Goal: Task Accomplishment & Management: Use online tool/utility

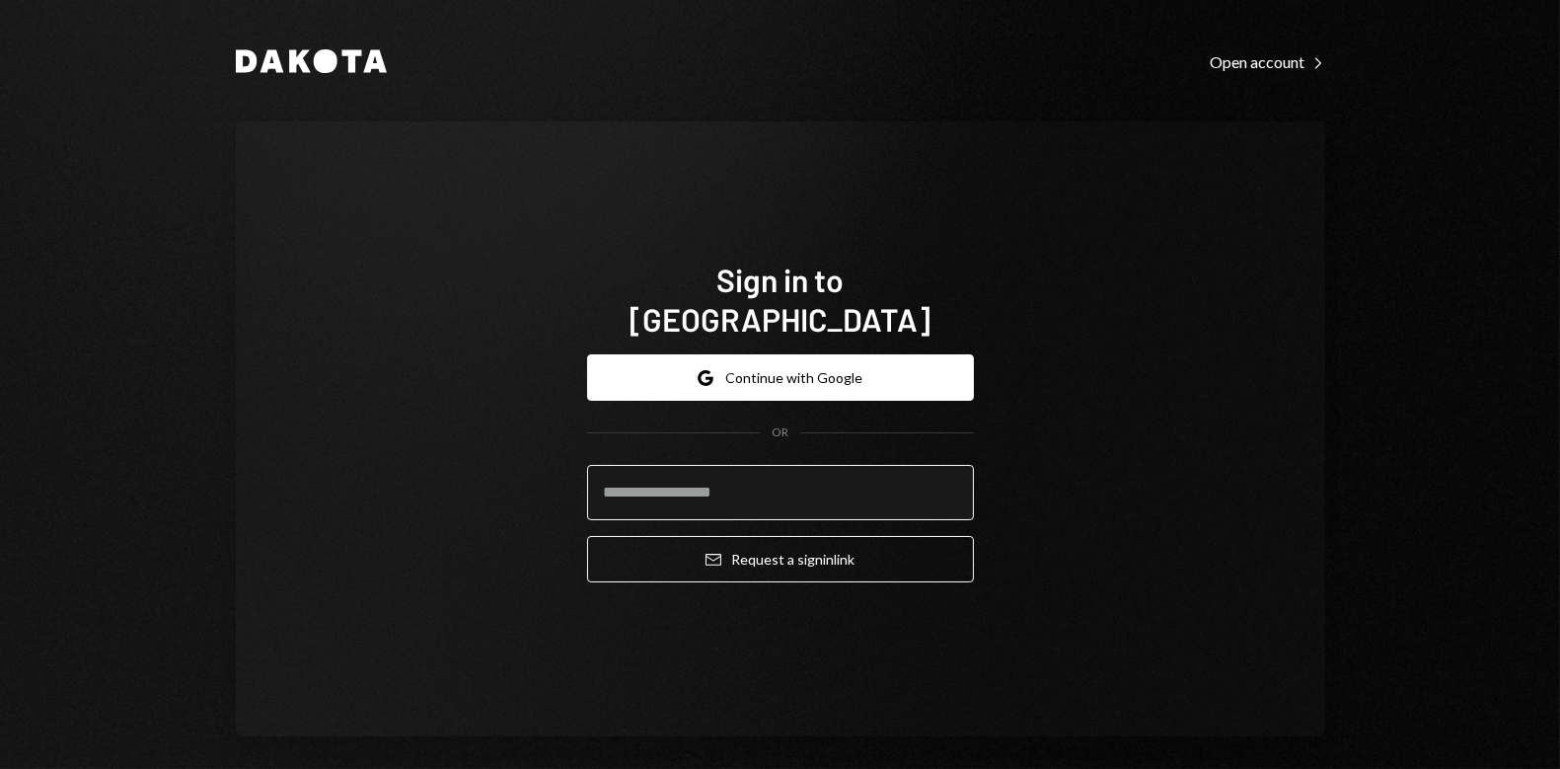
click at [727, 474] on input "email" at bounding box center [780, 492] width 387 height 55
type input "**********"
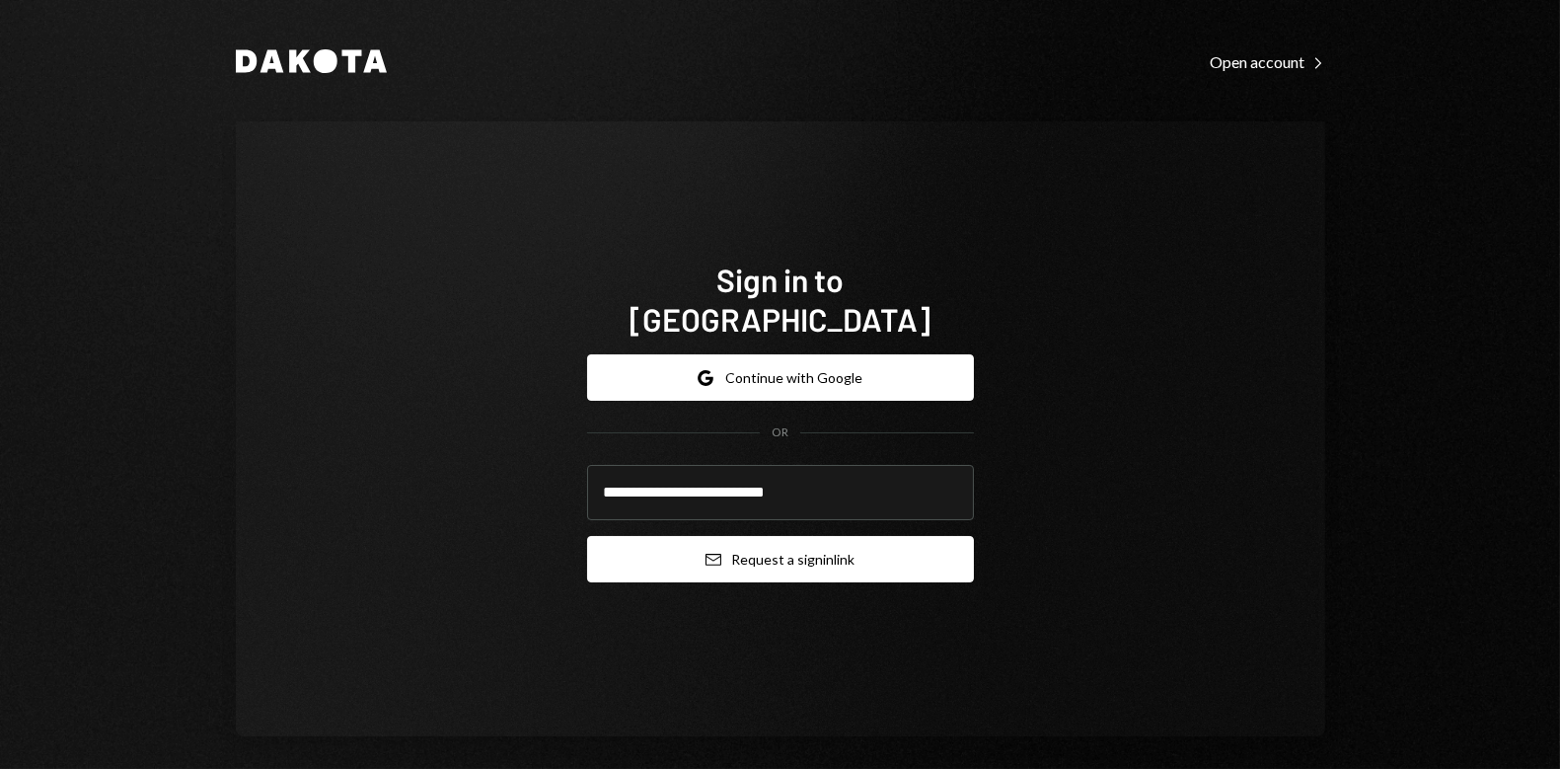
click at [741, 544] on button "Email Request a sign in link" at bounding box center [780, 559] width 387 height 46
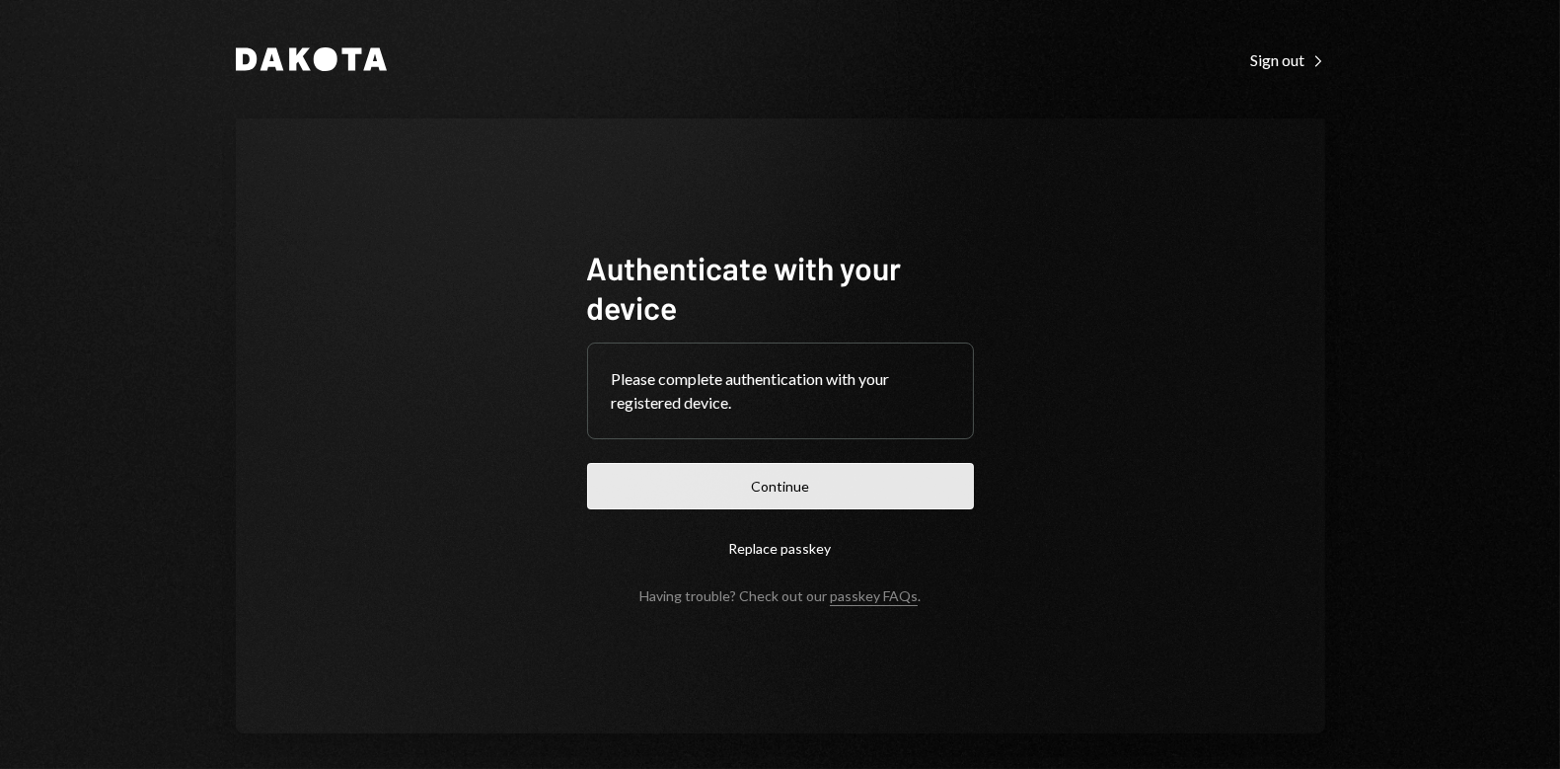
click at [781, 492] on button "Continue" at bounding box center [780, 486] width 387 height 46
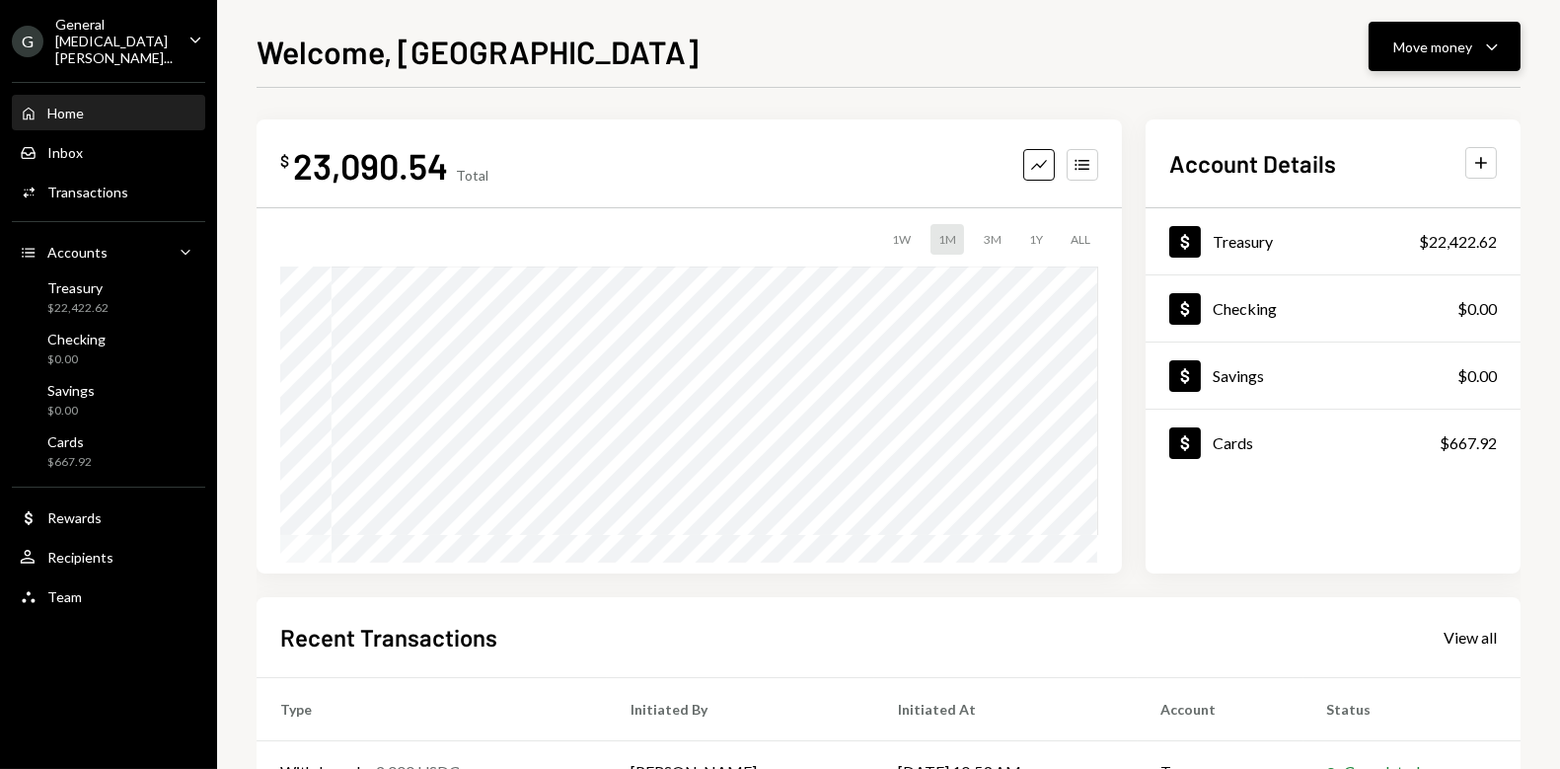
click at [1416, 56] on div "Move money" at bounding box center [1433, 47] width 79 height 21
click at [1406, 105] on div "Send" at bounding box center [1429, 106] width 144 height 21
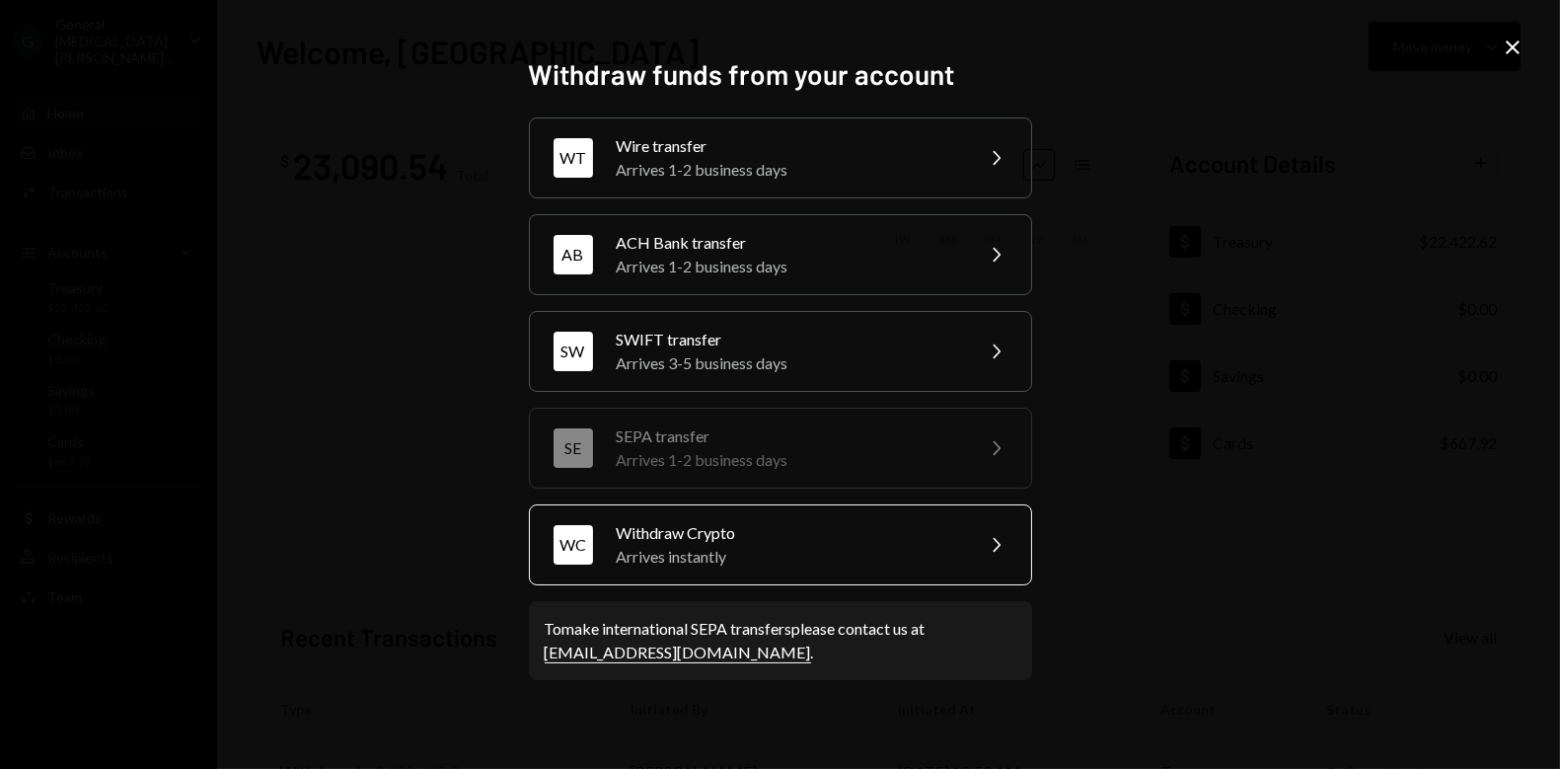
click at [839, 514] on div "WC Withdraw Crypto Arrives instantly Chevron Right" at bounding box center [780, 544] width 503 height 81
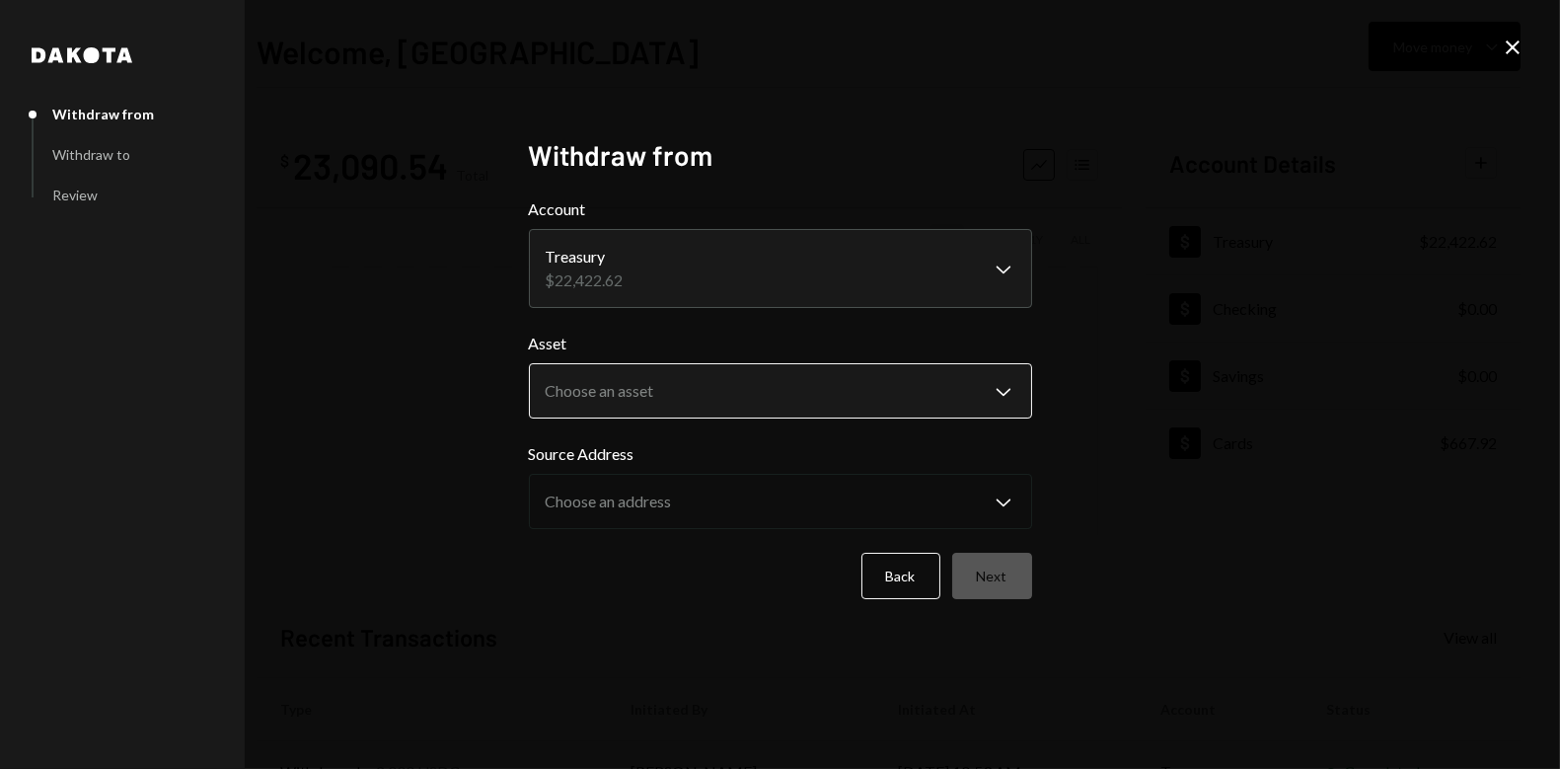
click at [851, 397] on body "**********" at bounding box center [780, 384] width 1560 height 769
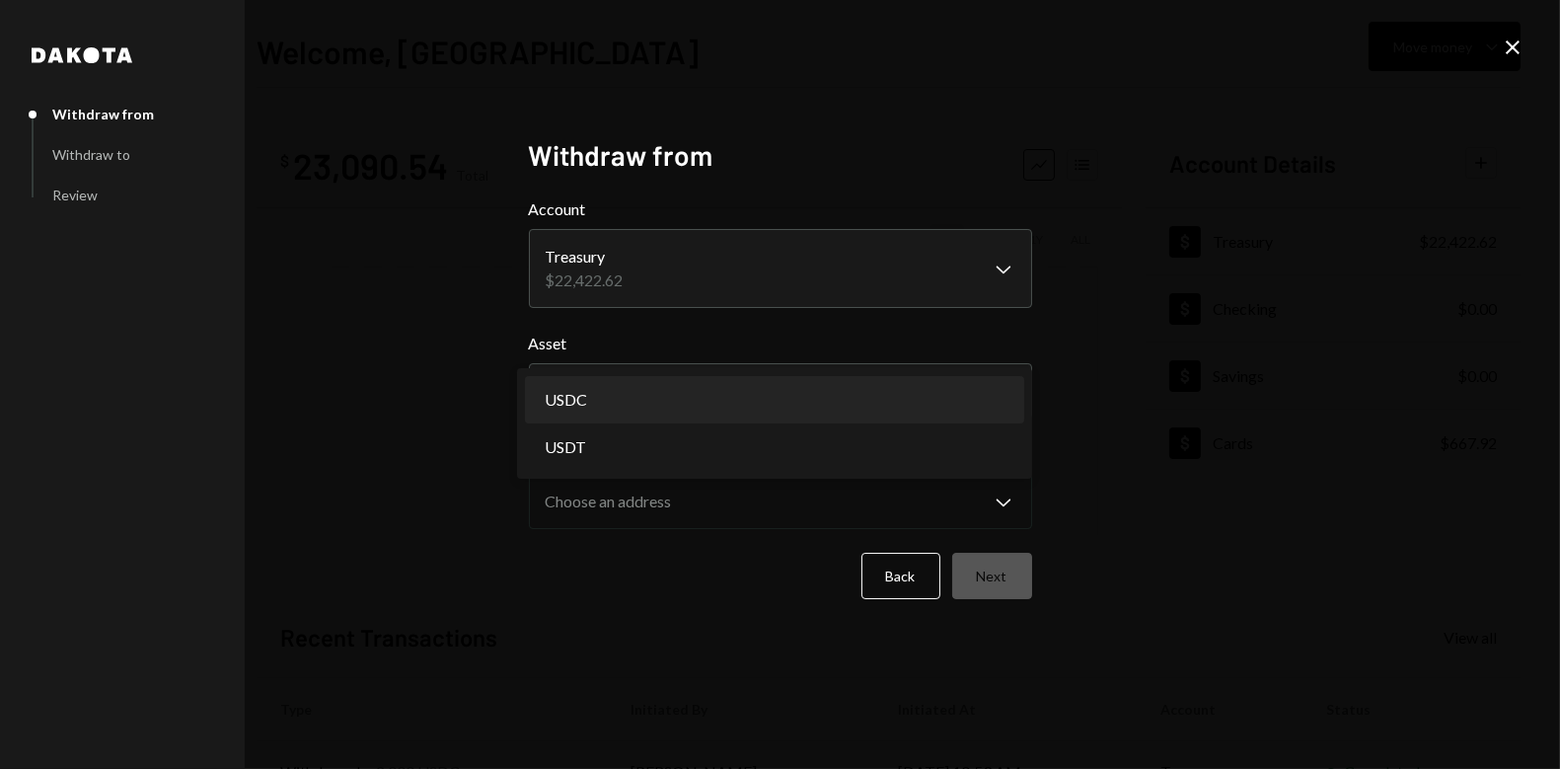
select select "****"
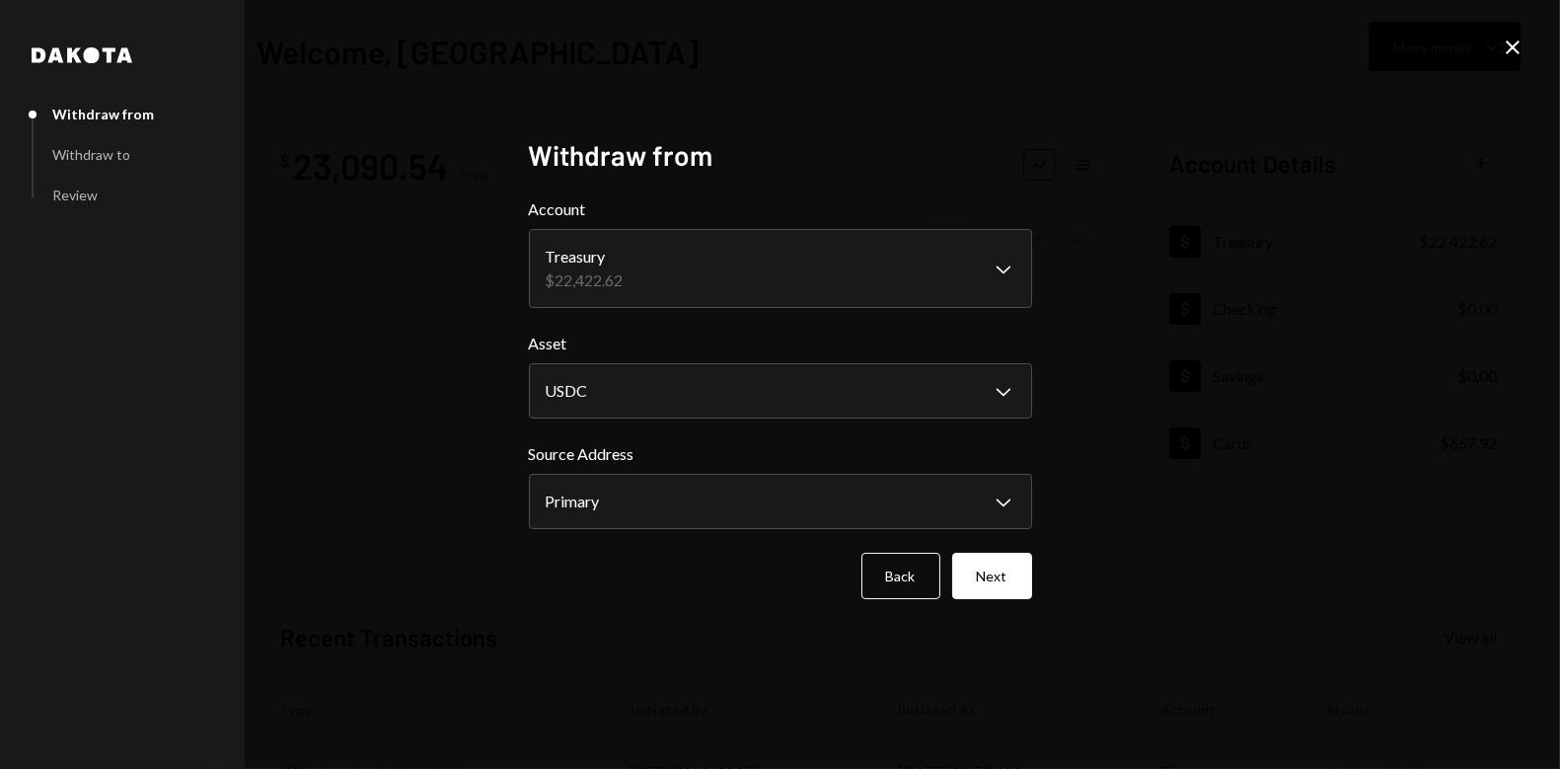
click at [774, 561] on div "Back Next" at bounding box center [780, 576] width 503 height 46
click at [789, 527] on body "**********" at bounding box center [780, 384] width 1560 height 769
click at [1006, 584] on button "Next" at bounding box center [992, 576] width 80 height 46
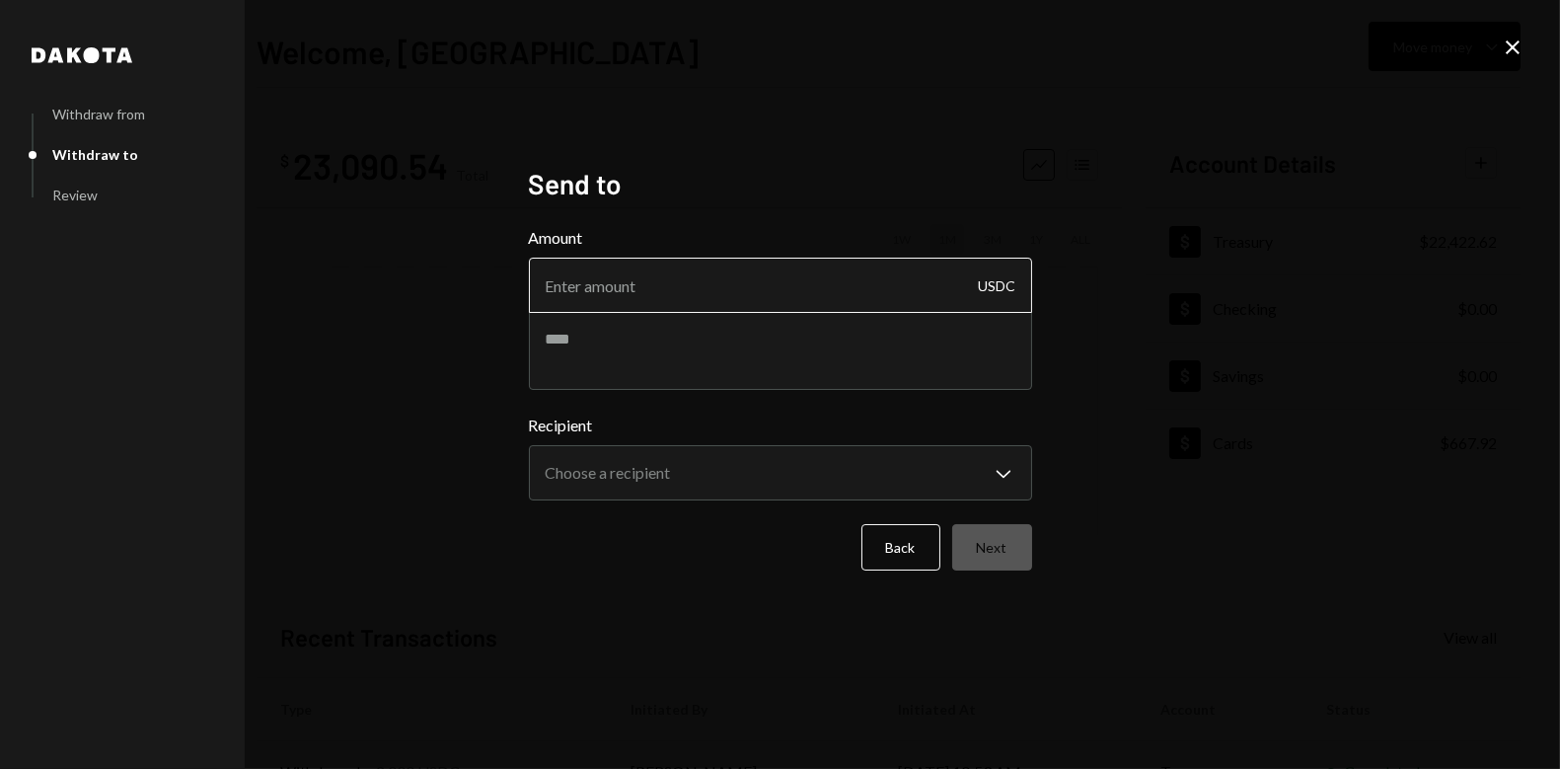
click at [749, 290] on input "Amount" at bounding box center [780, 285] width 503 height 55
type input "2080"
type textarea "**********"
type textarea "*"
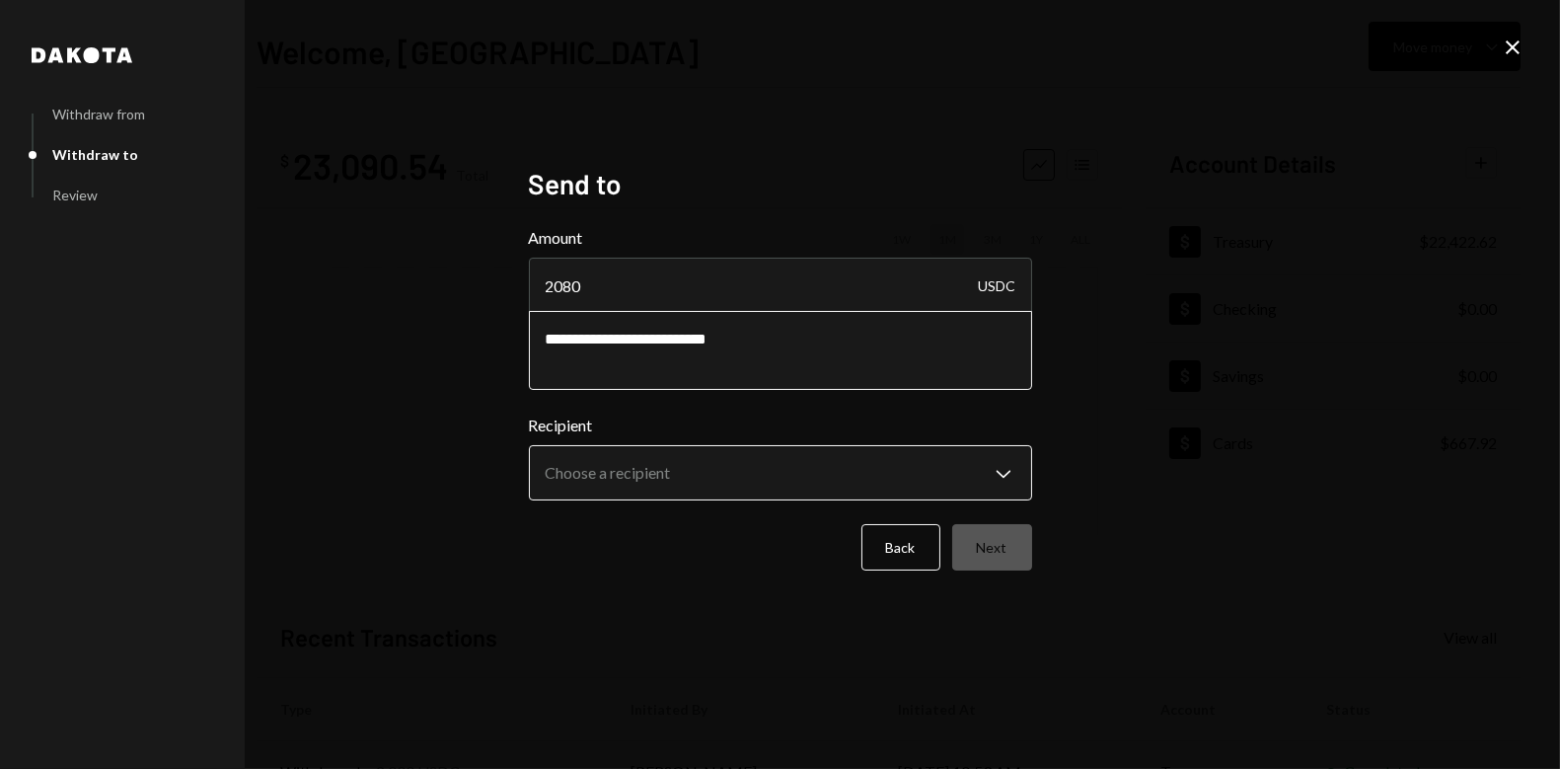
type textarea "**********"
click at [727, 480] on body "**********" at bounding box center [780, 384] width 1560 height 769
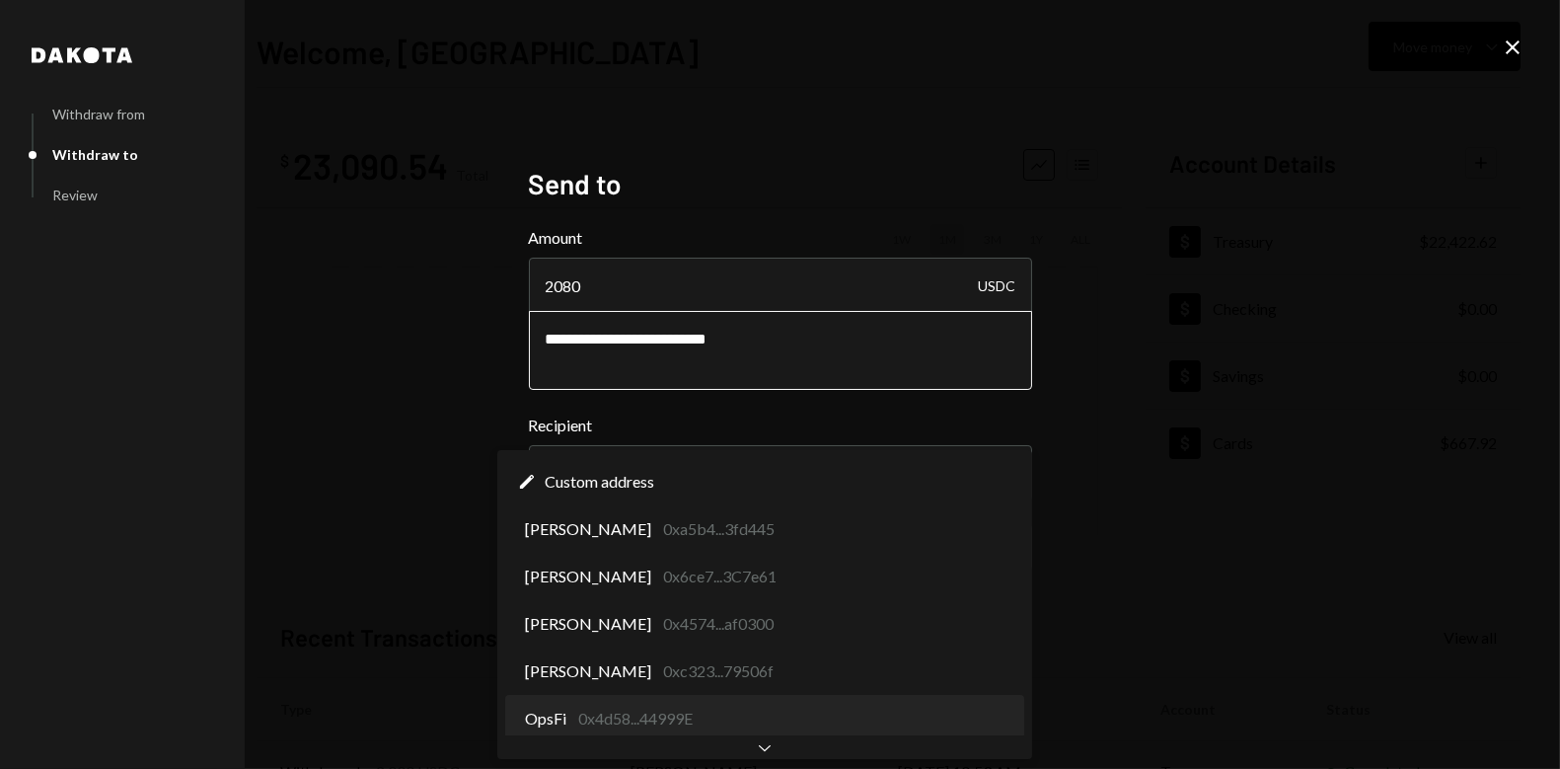
select select "**********"
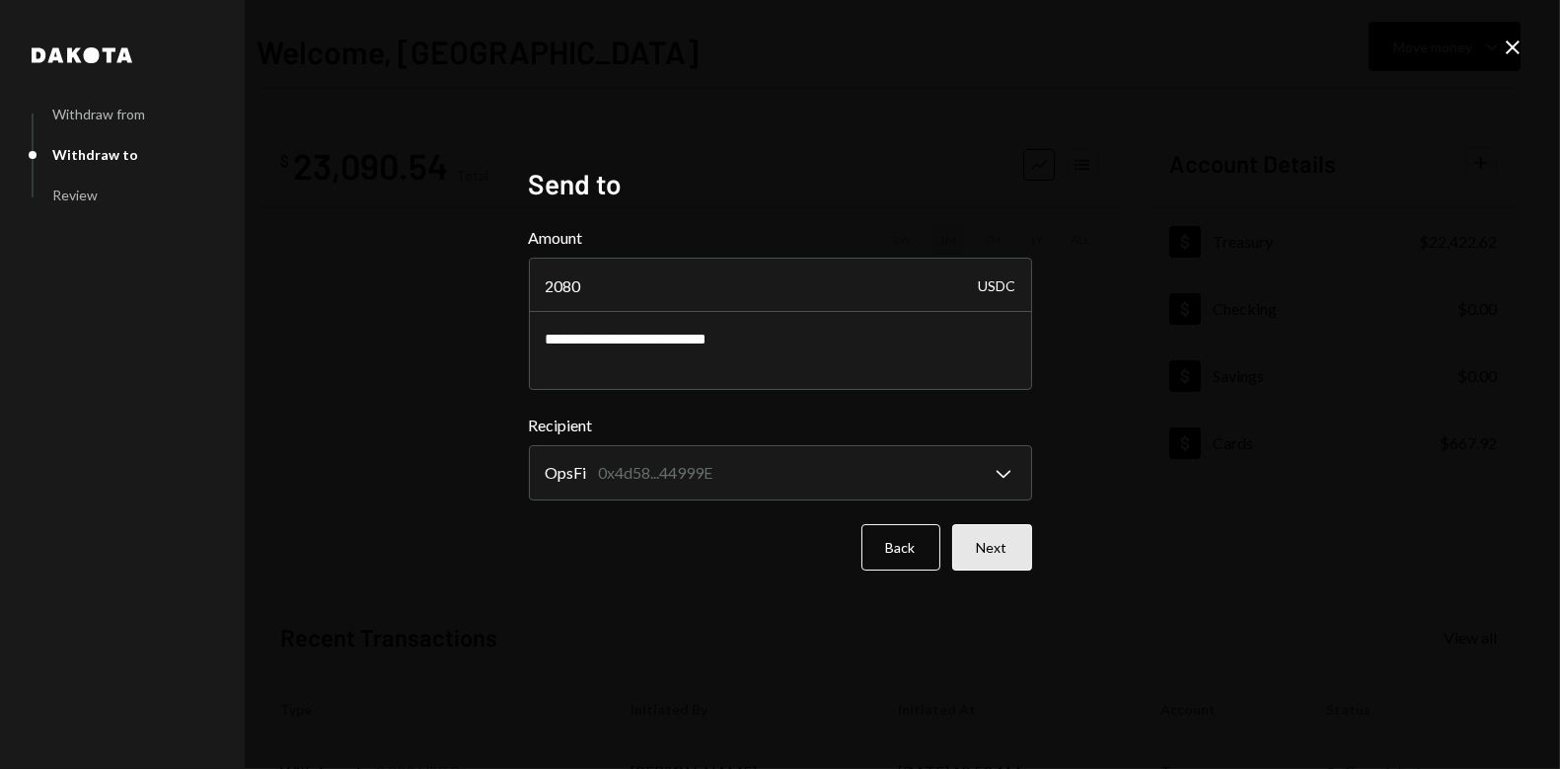
click at [989, 565] on button "Next" at bounding box center [992, 547] width 80 height 46
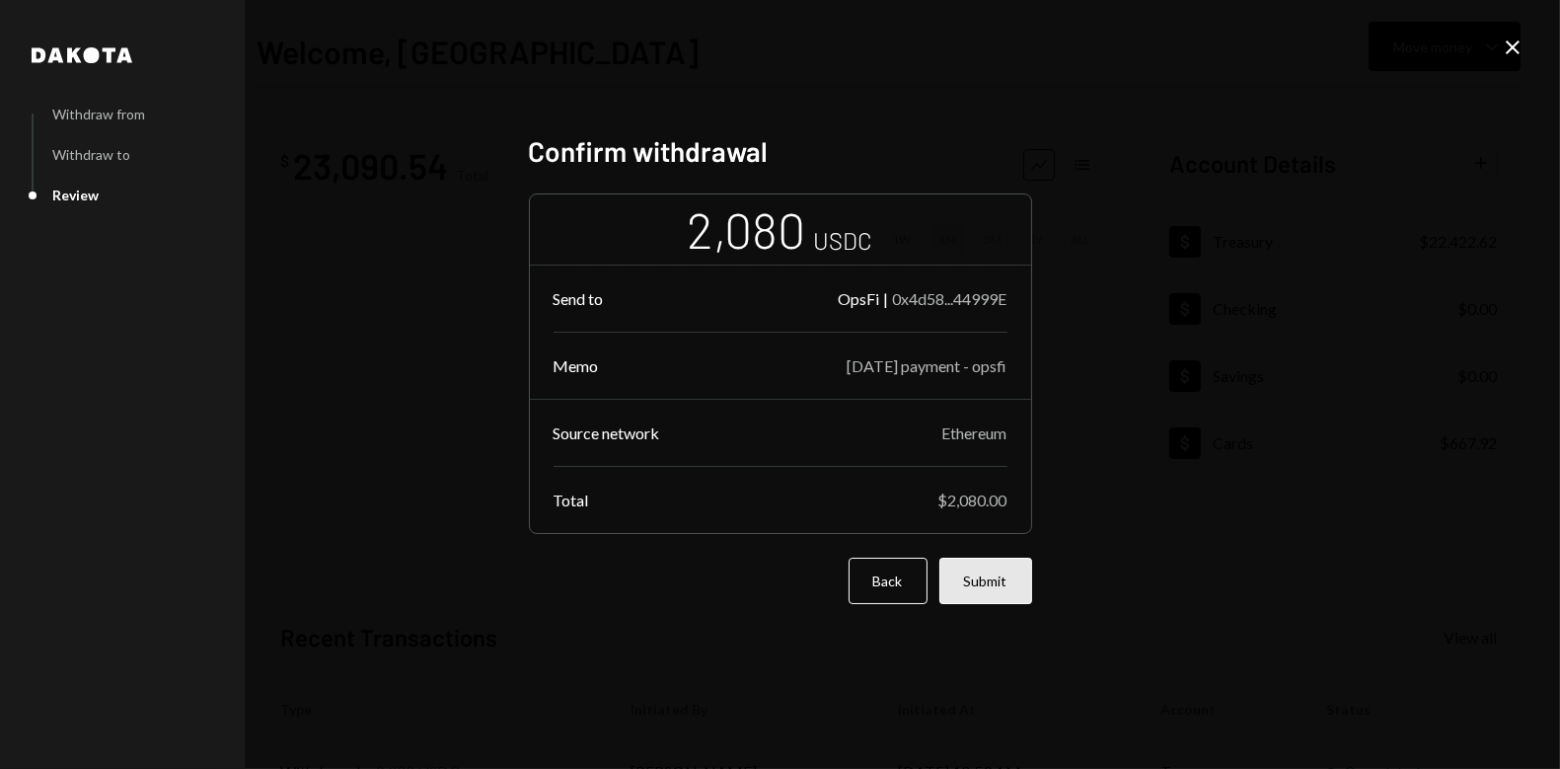
click at [993, 584] on button "Submit" at bounding box center [986, 581] width 93 height 46
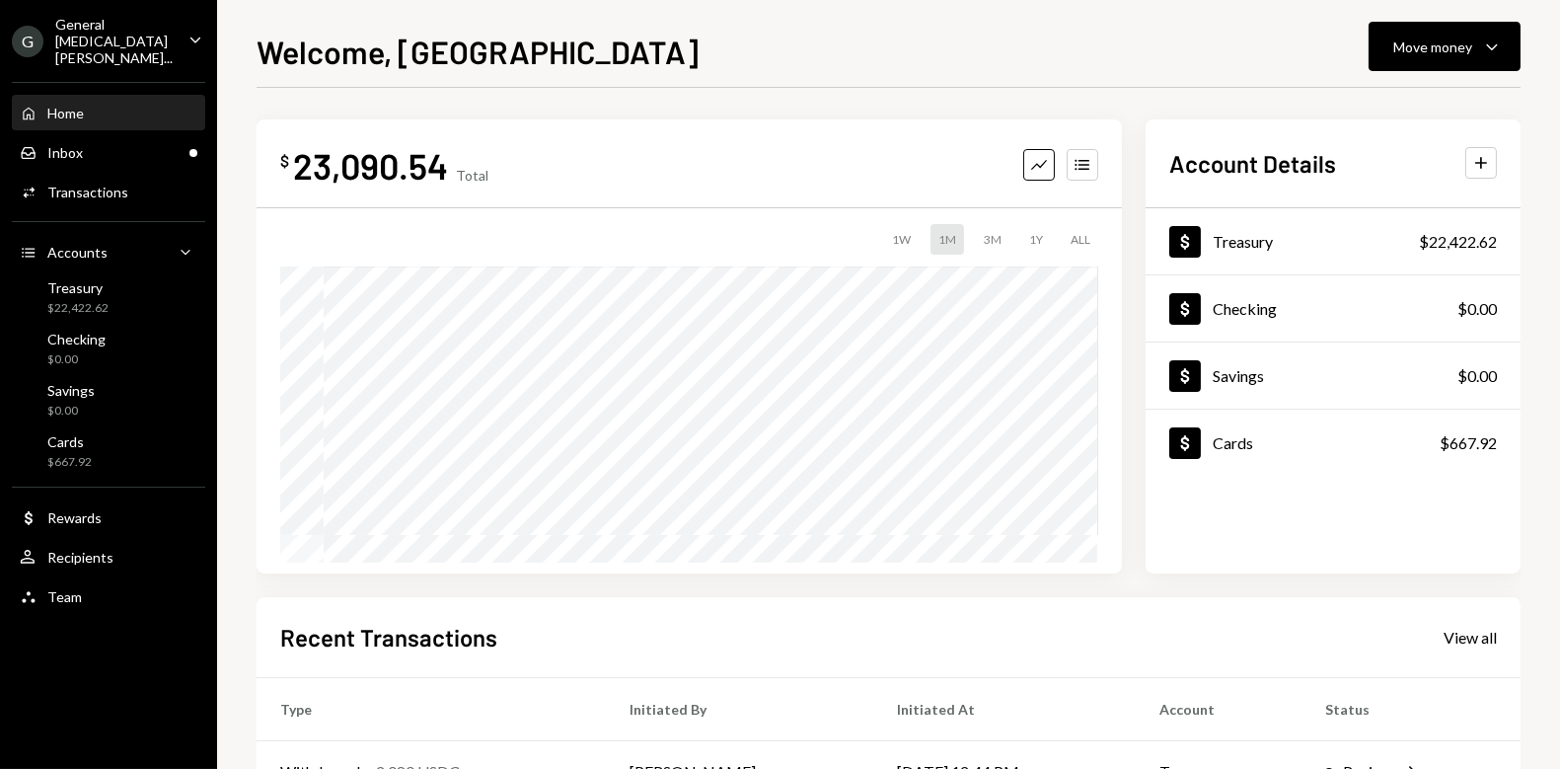
click at [1135, 103] on div "$ 23,090.54 Total Graph Accounts 1W 1M 3M 1Y ALL $10,763.09 Aug 22, 2025 Accoun…" at bounding box center [889, 592] width 1264 height 1009
click at [1132, 104] on div "$ 23,090.54 Total Graph Accounts 1W 1M 3M 1Y ALL $10,763.09 Aug 22, 2025 Accoun…" at bounding box center [889, 592] width 1264 height 1009
click at [1430, 45] on div "Move money" at bounding box center [1433, 47] width 79 height 21
click at [1159, 105] on div "$ 23,090.54 Total Graph Accounts 1W 1M 3M 1Y ALL $3,740.34 Aug 02, 2025 Account…" at bounding box center [889, 592] width 1264 height 1009
click at [87, 549] on div "Recipients" at bounding box center [80, 557] width 66 height 17
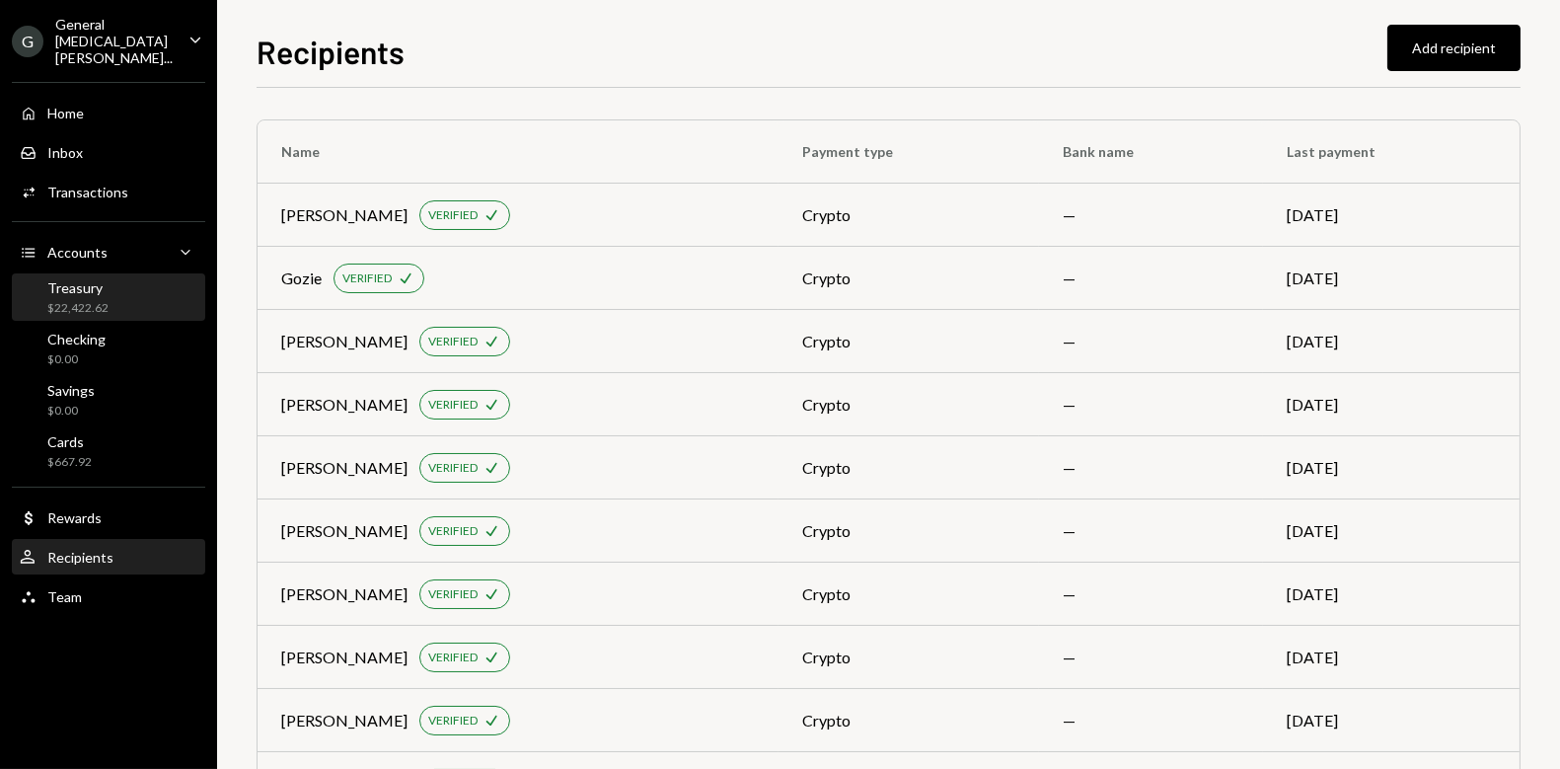
click at [110, 280] on div "Treasury $22,422.62" at bounding box center [109, 298] width 178 height 38
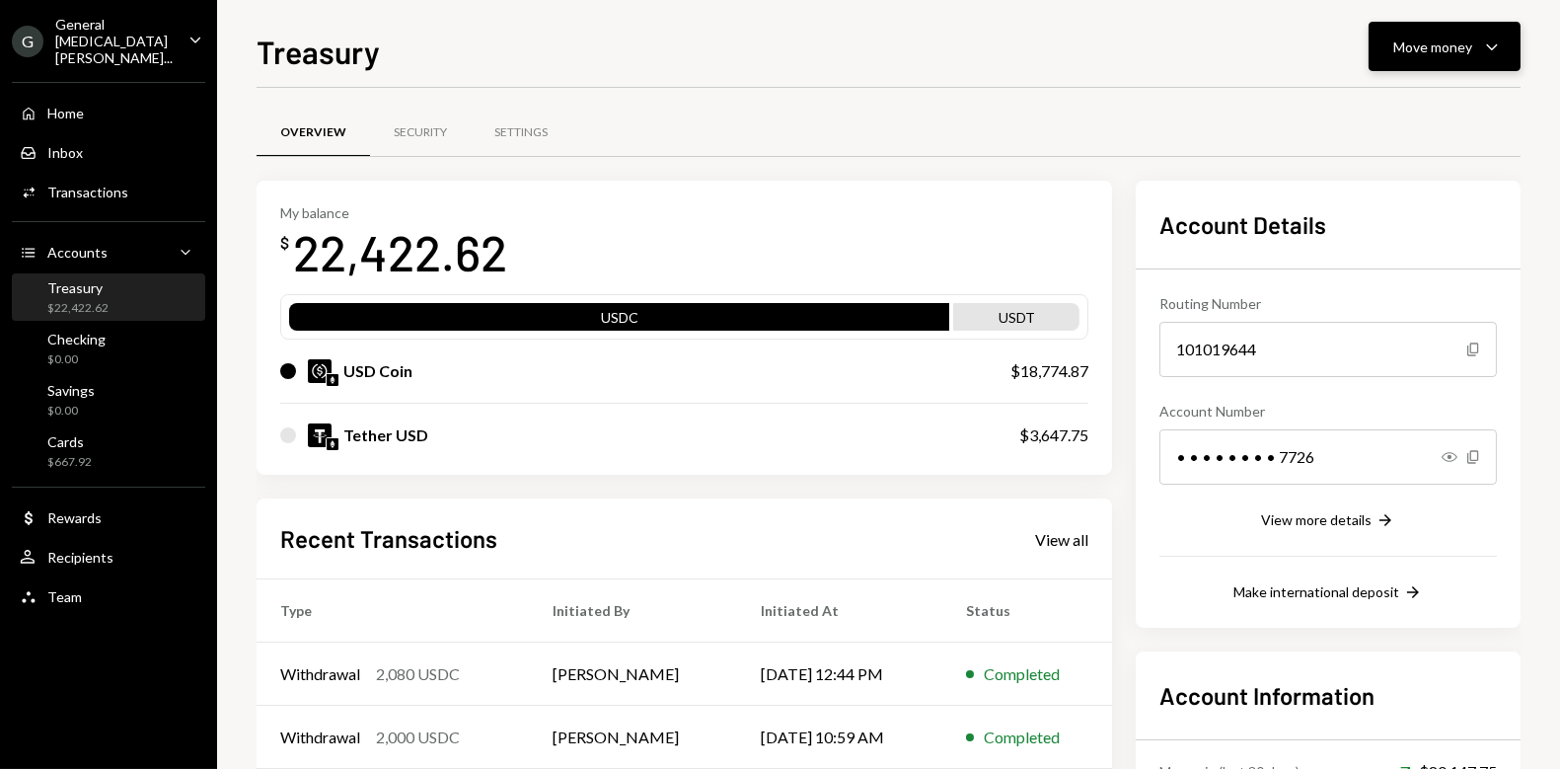
click at [1423, 56] on div "Move money Caret Down" at bounding box center [1445, 47] width 103 height 24
click at [1365, 106] on div "Send" at bounding box center [1429, 106] width 144 height 21
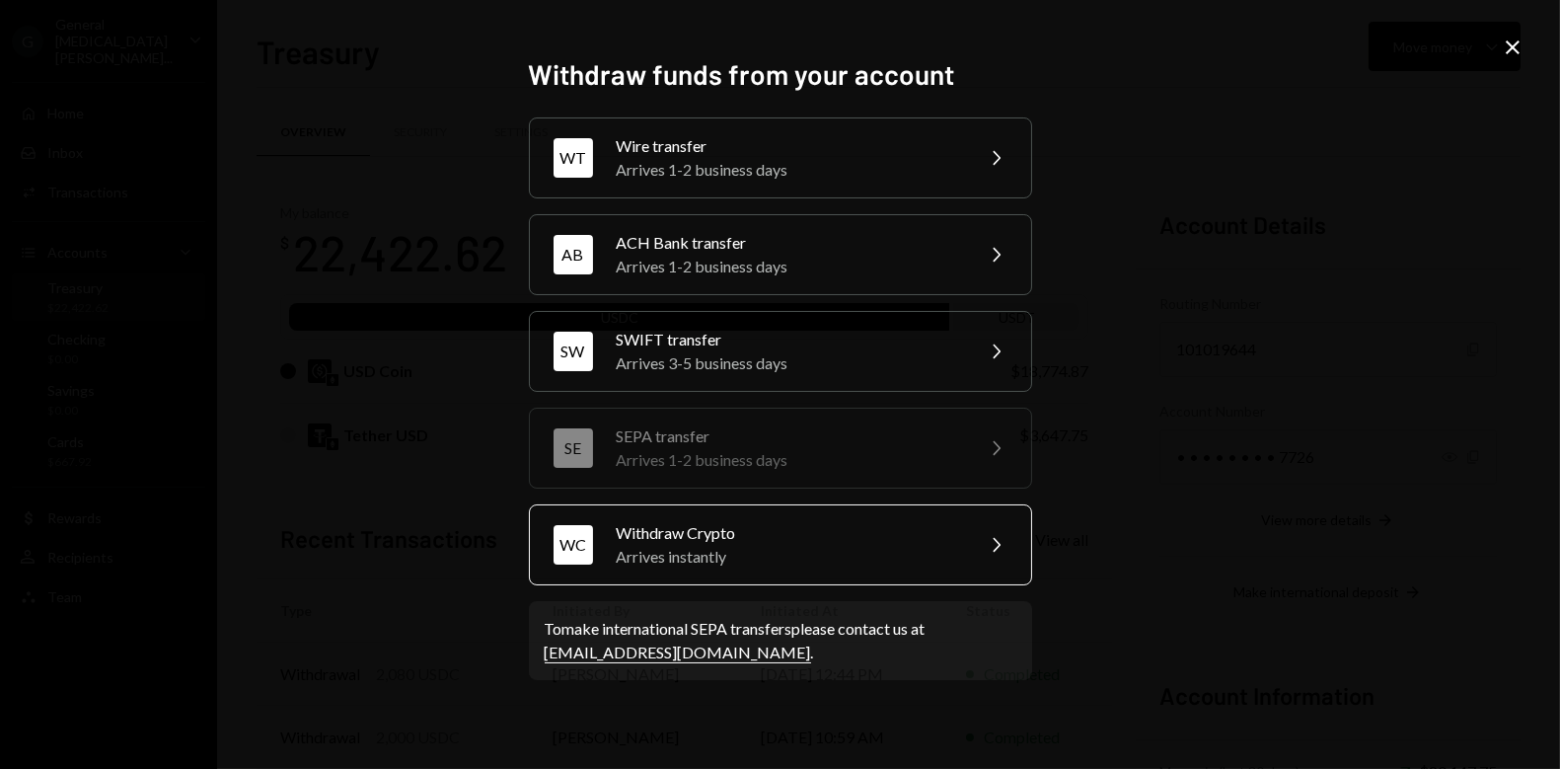
click at [719, 522] on div "Withdraw Crypto" at bounding box center [788, 533] width 343 height 24
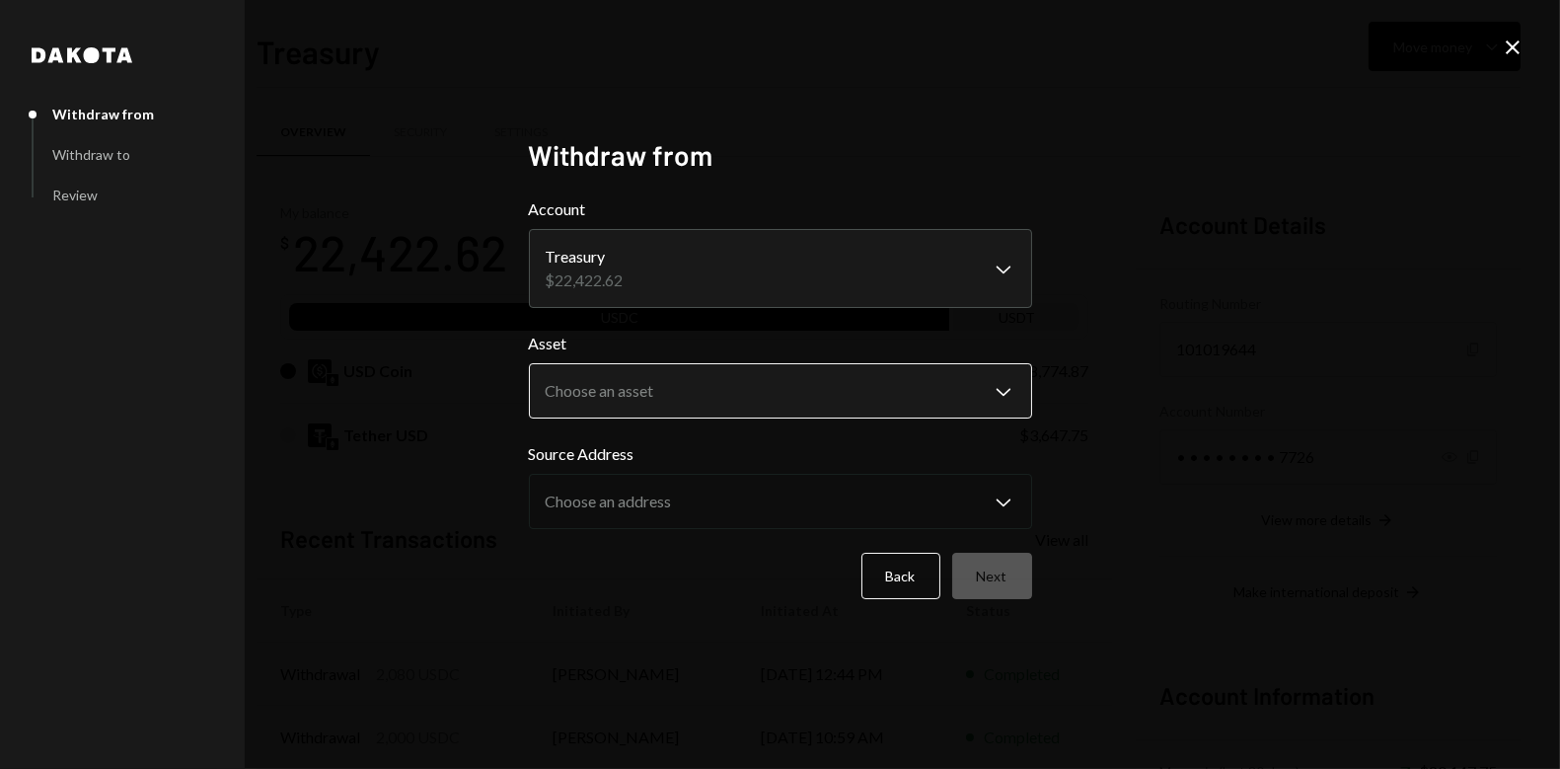
click at [682, 374] on body "G General TAO Vent... Caret Down Home Home Inbox Inbox Activities Transactions …" at bounding box center [780, 384] width 1560 height 769
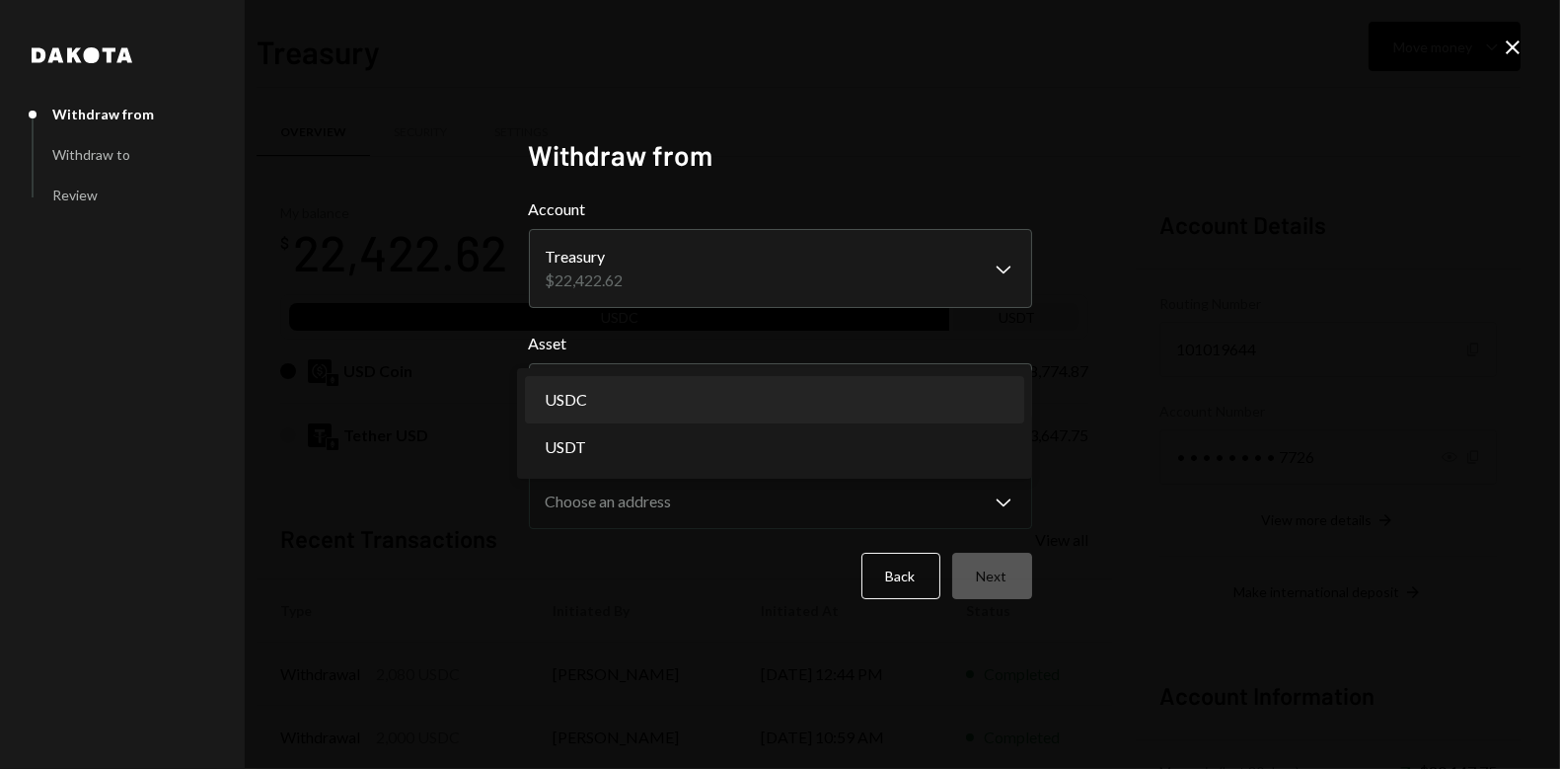
select select "****"
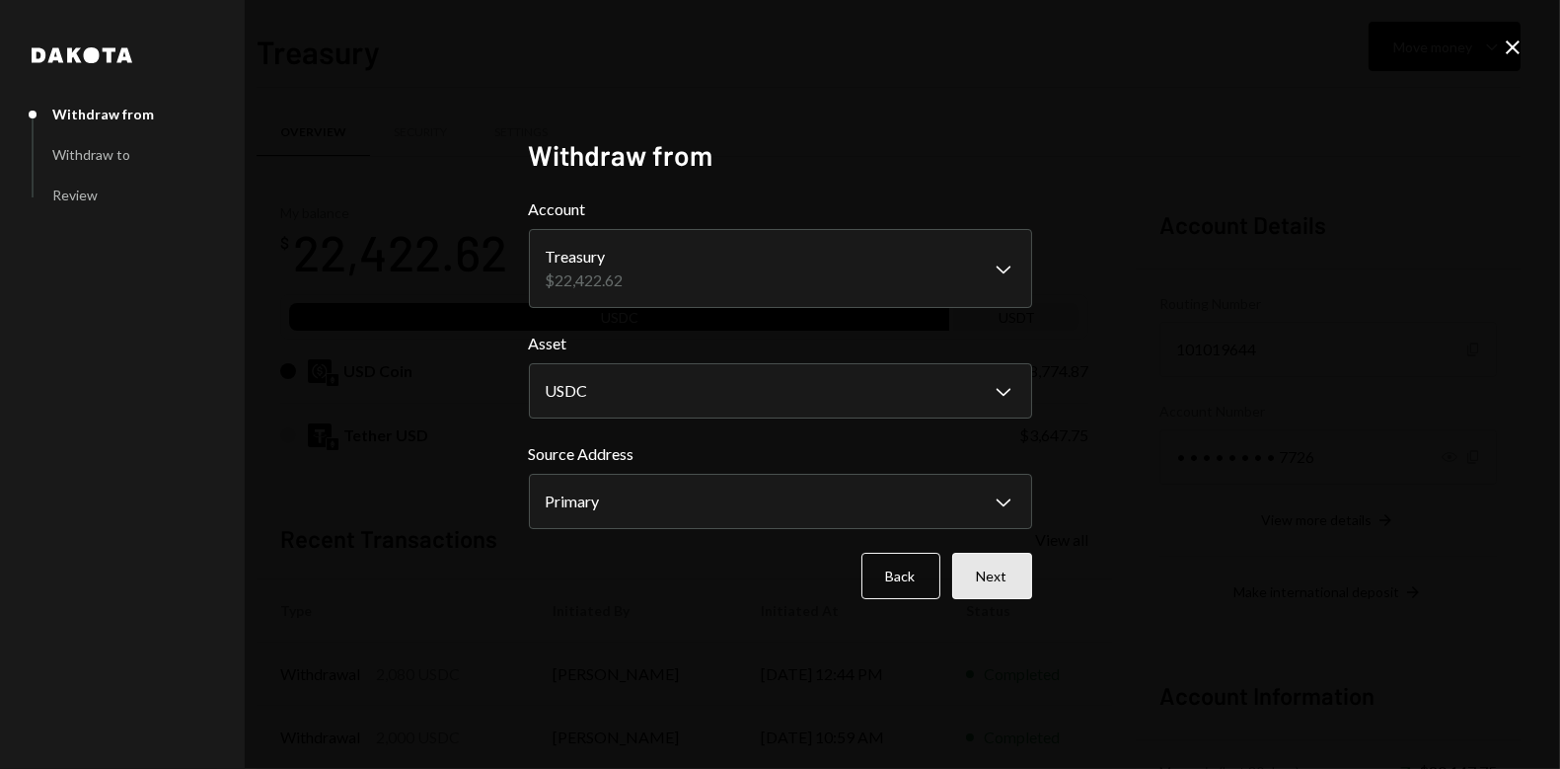
click at [996, 584] on button "Next" at bounding box center [992, 576] width 80 height 46
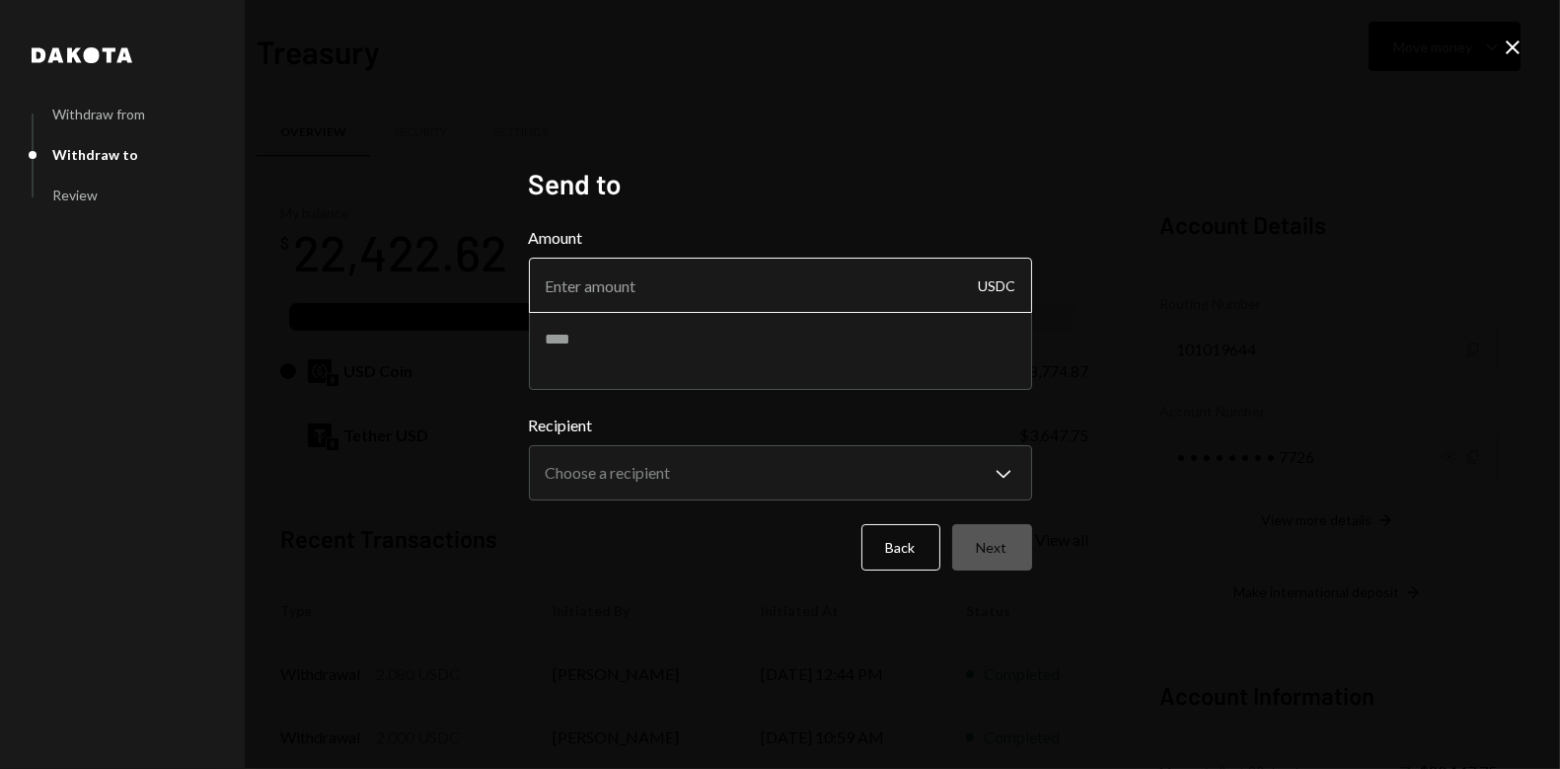
click at [700, 284] on input "Amount" at bounding box center [780, 285] width 503 height 55
type input "1000"
type textarea "*"
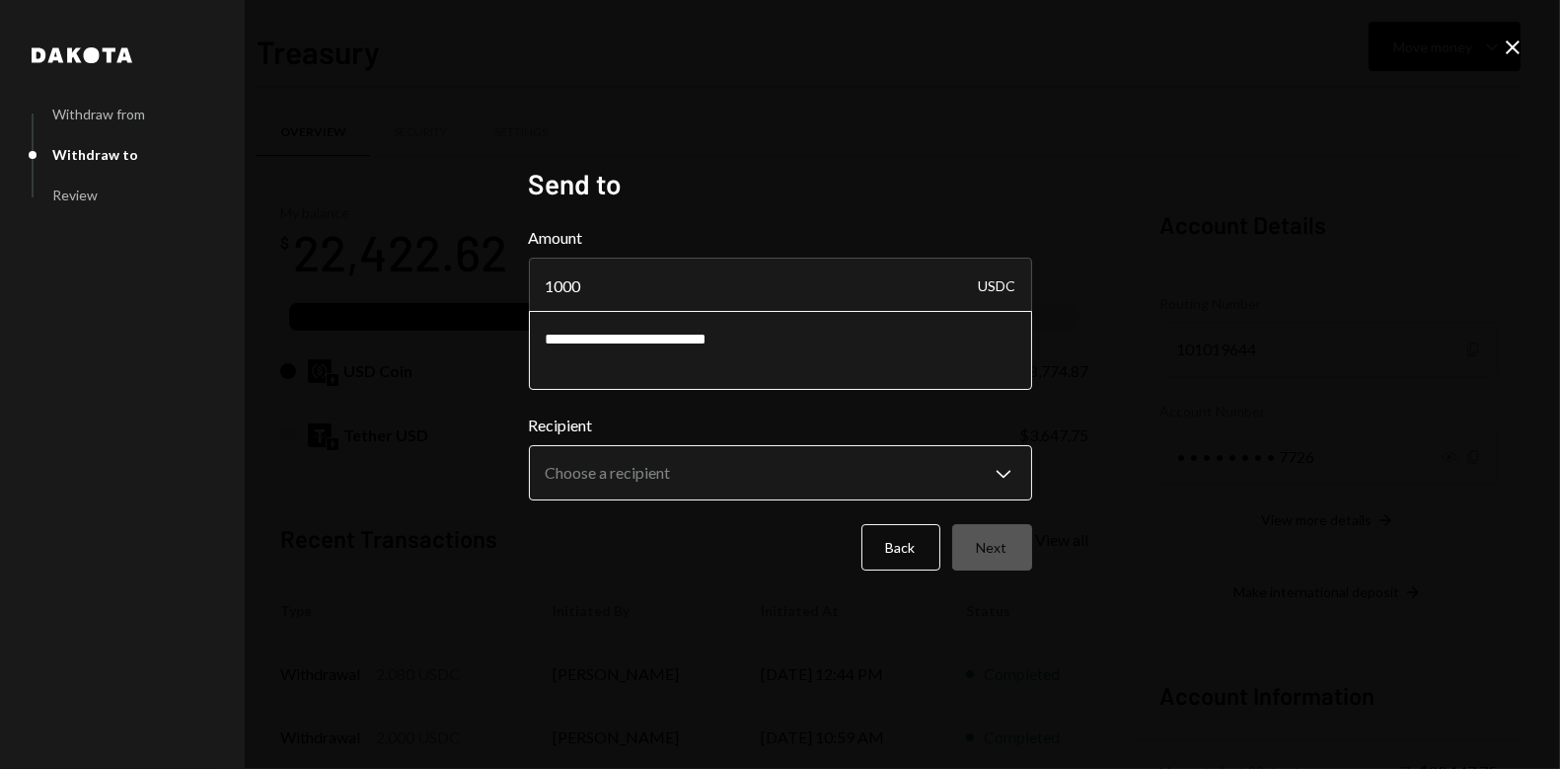
type textarea "**********"
click at [851, 465] on body "G General TAO Vent... Caret Down Home Home Inbox Inbox Activities Transactions …" at bounding box center [780, 384] width 1560 height 769
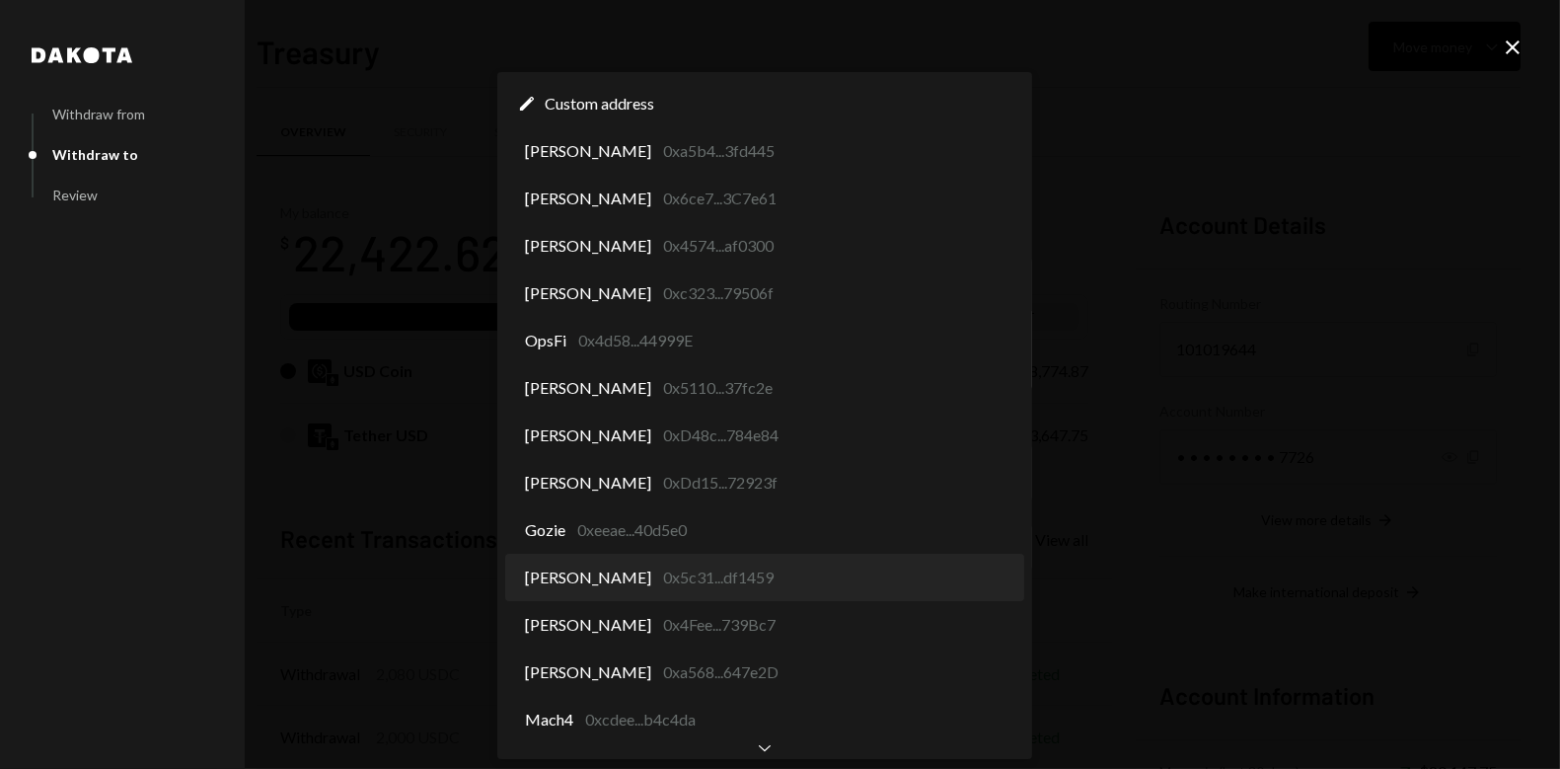
select select "**********"
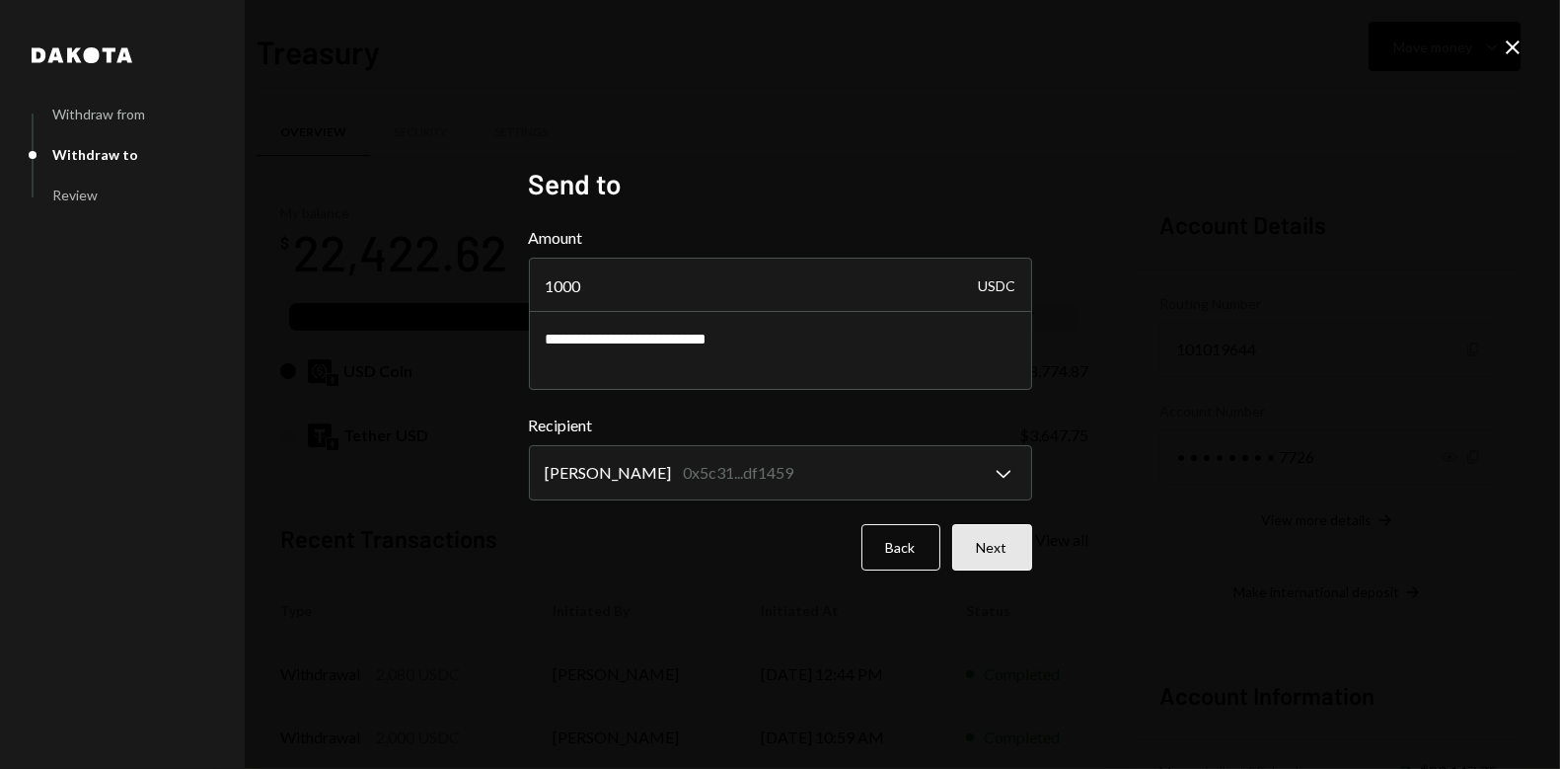
click at [989, 558] on button "Next" at bounding box center [992, 547] width 80 height 46
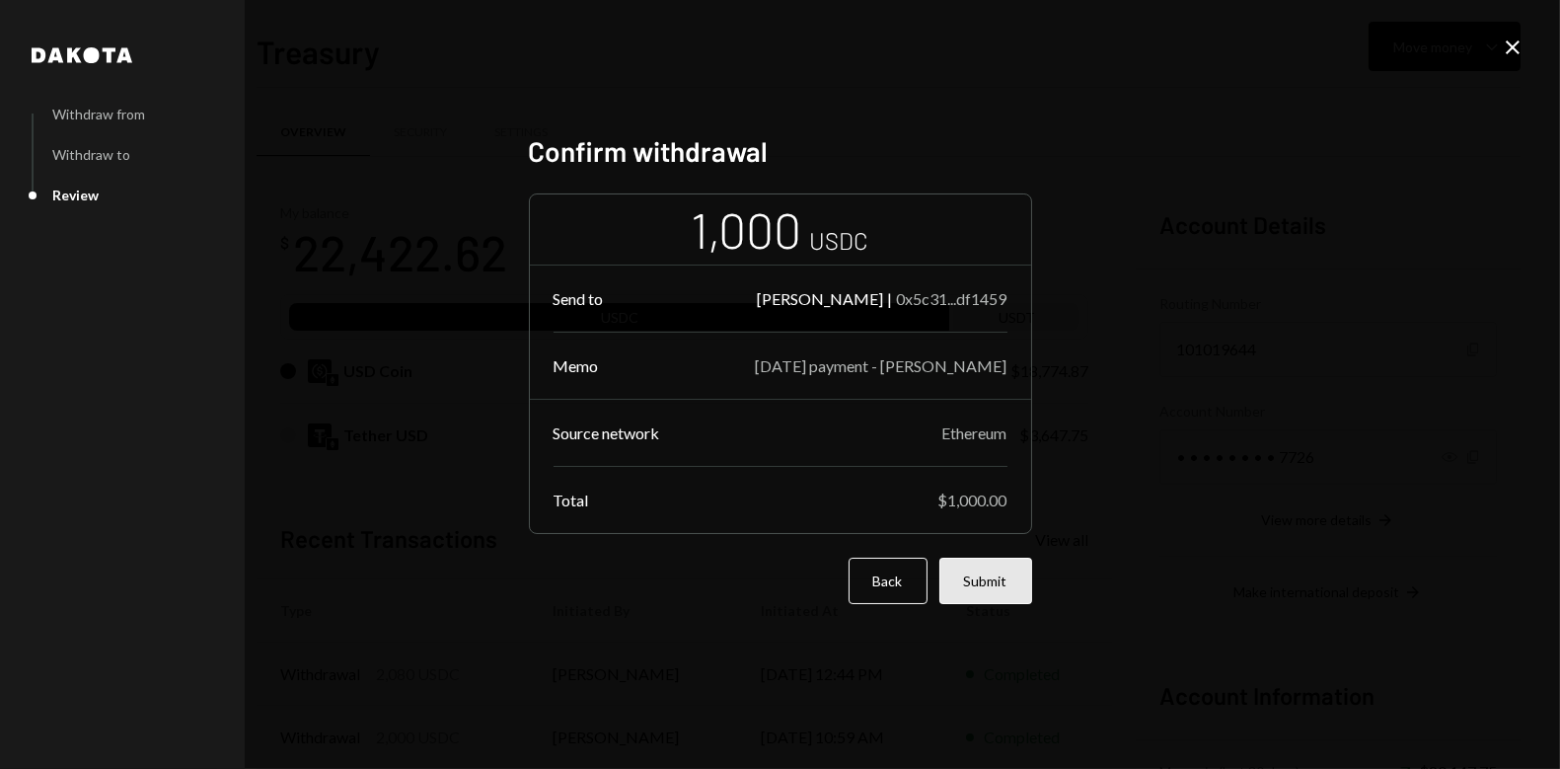
click at [995, 576] on button "Submit" at bounding box center [986, 581] width 93 height 46
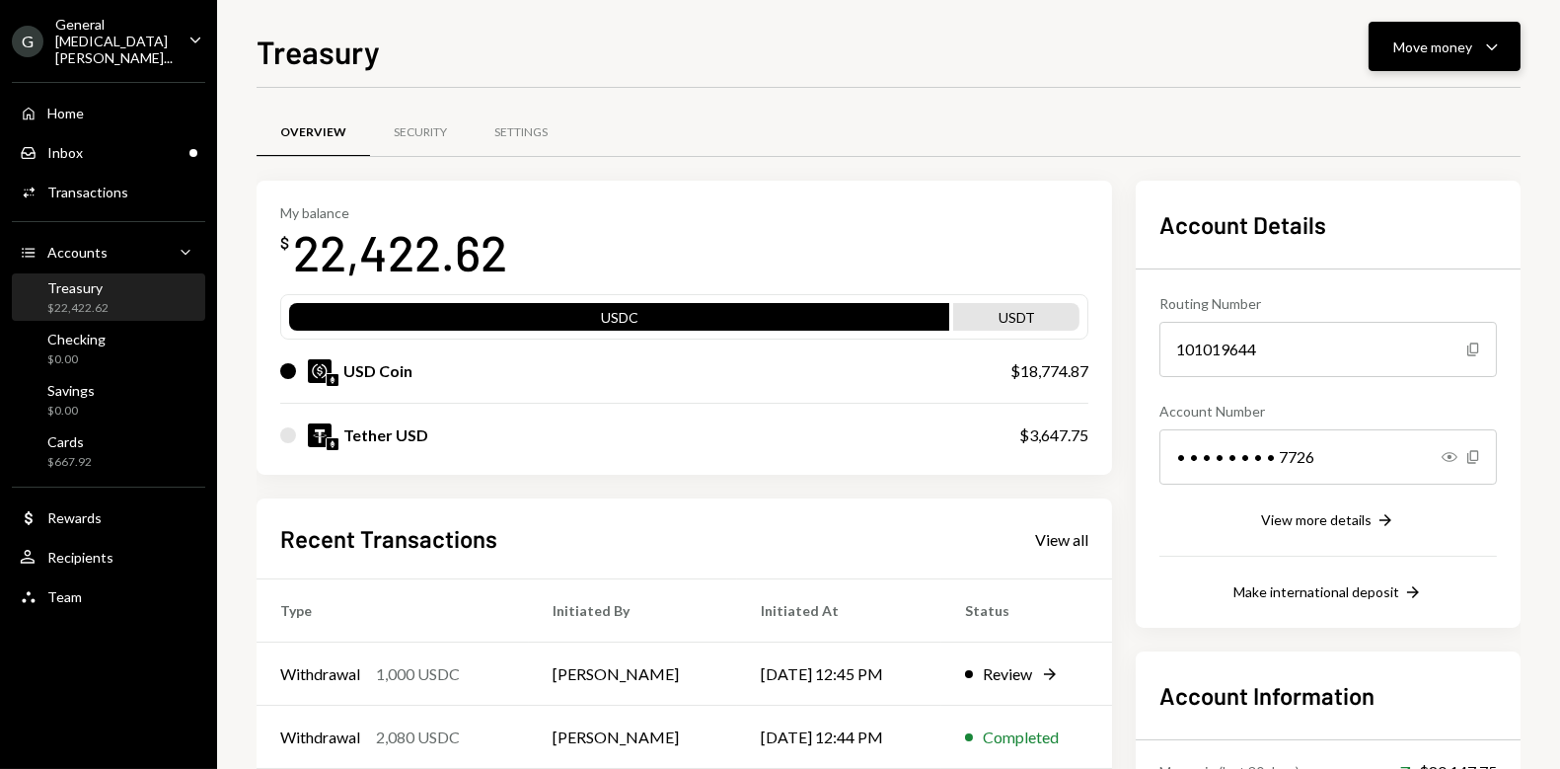
click at [1479, 55] on div "Move money Caret Down" at bounding box center [1445, 47] width 103 height 24
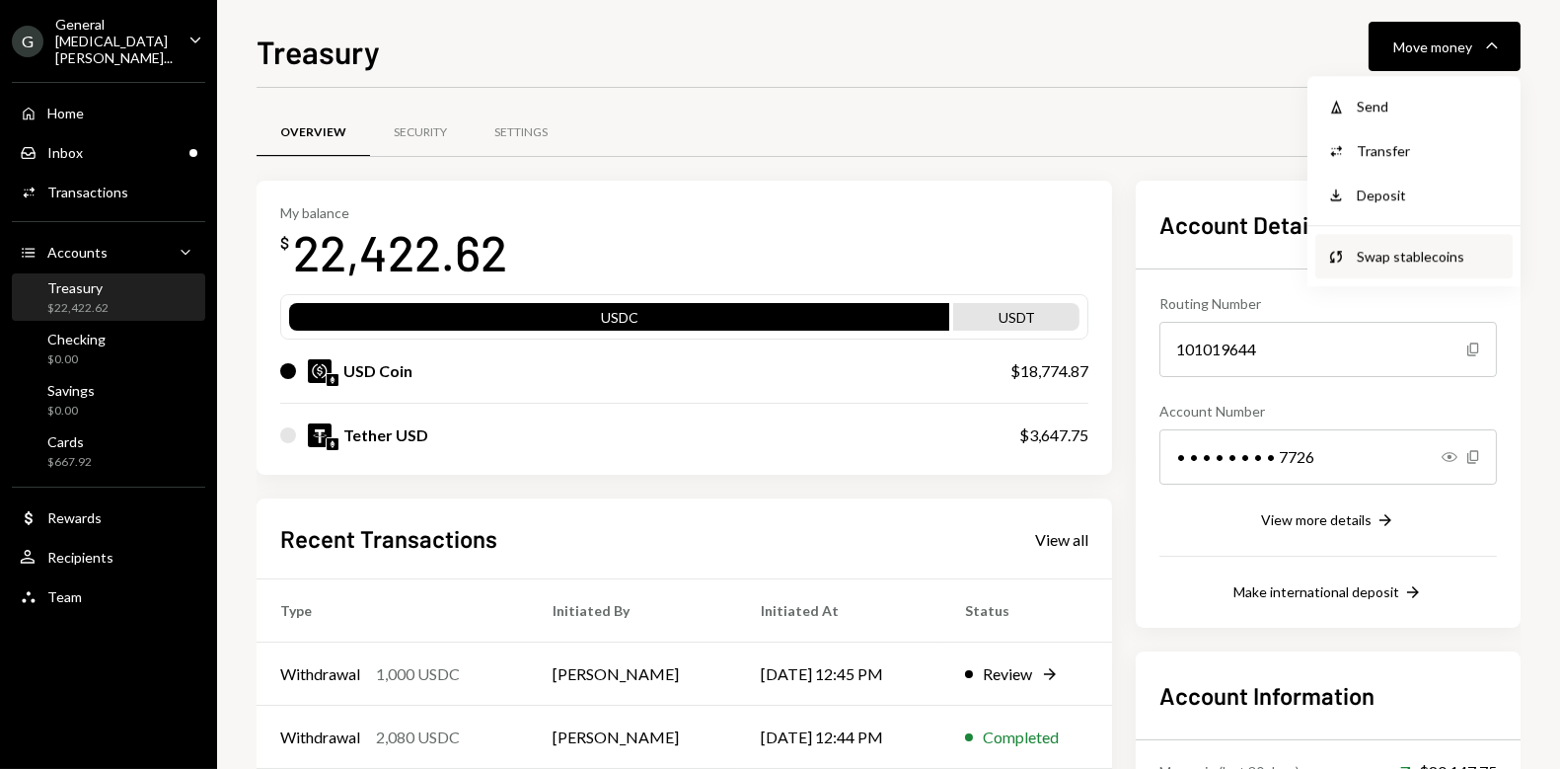
click at [1382, 246] on div "Swap stablecoins" at bounding box center [1429, 256] width 144 height 21
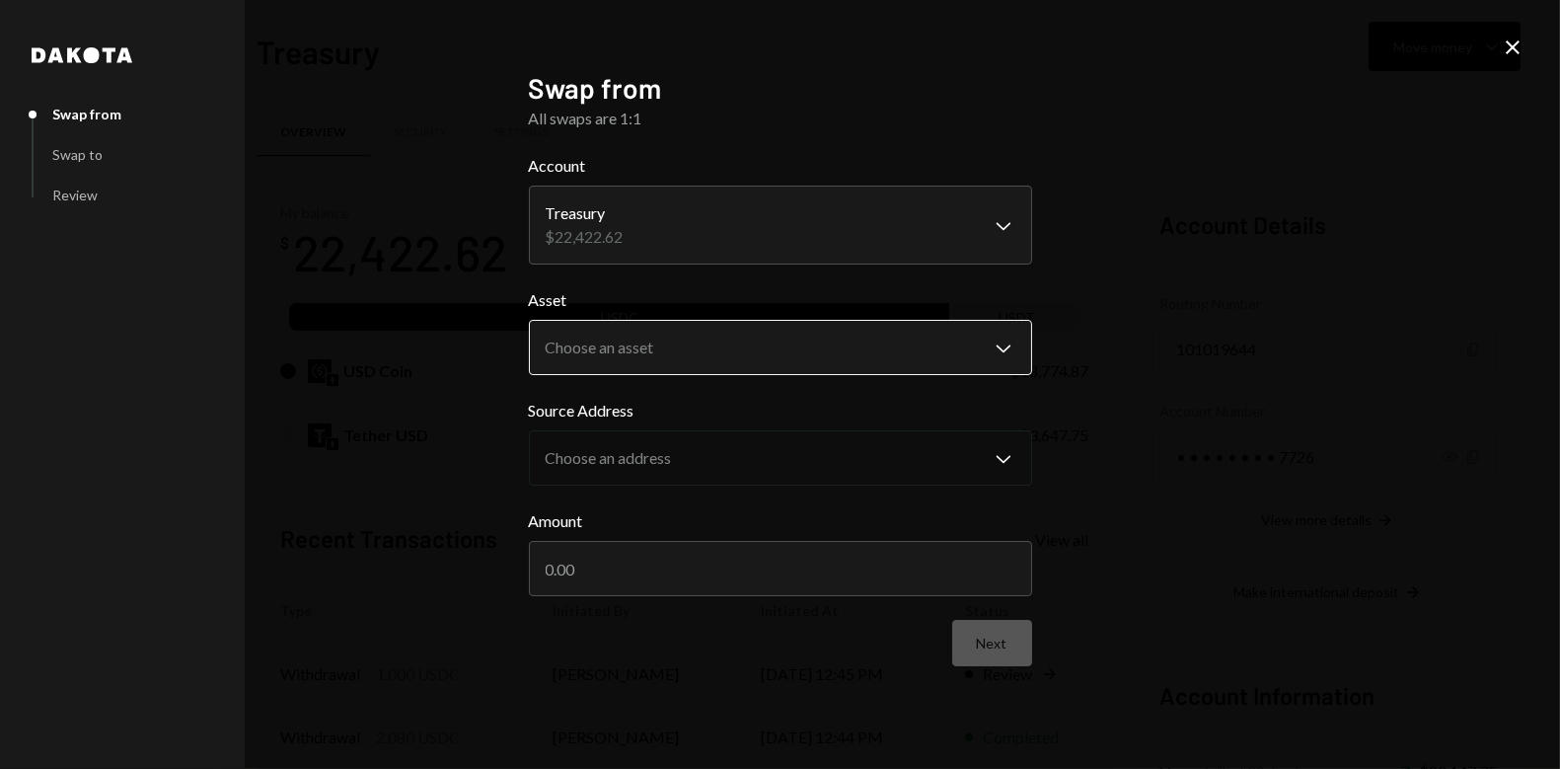
click at [728, 350] on body "G General TAO Vent... Caret Down Home Home Inbox Inbox Activities Transactions …" at bounding box center [780, 384] width 1560 height 769
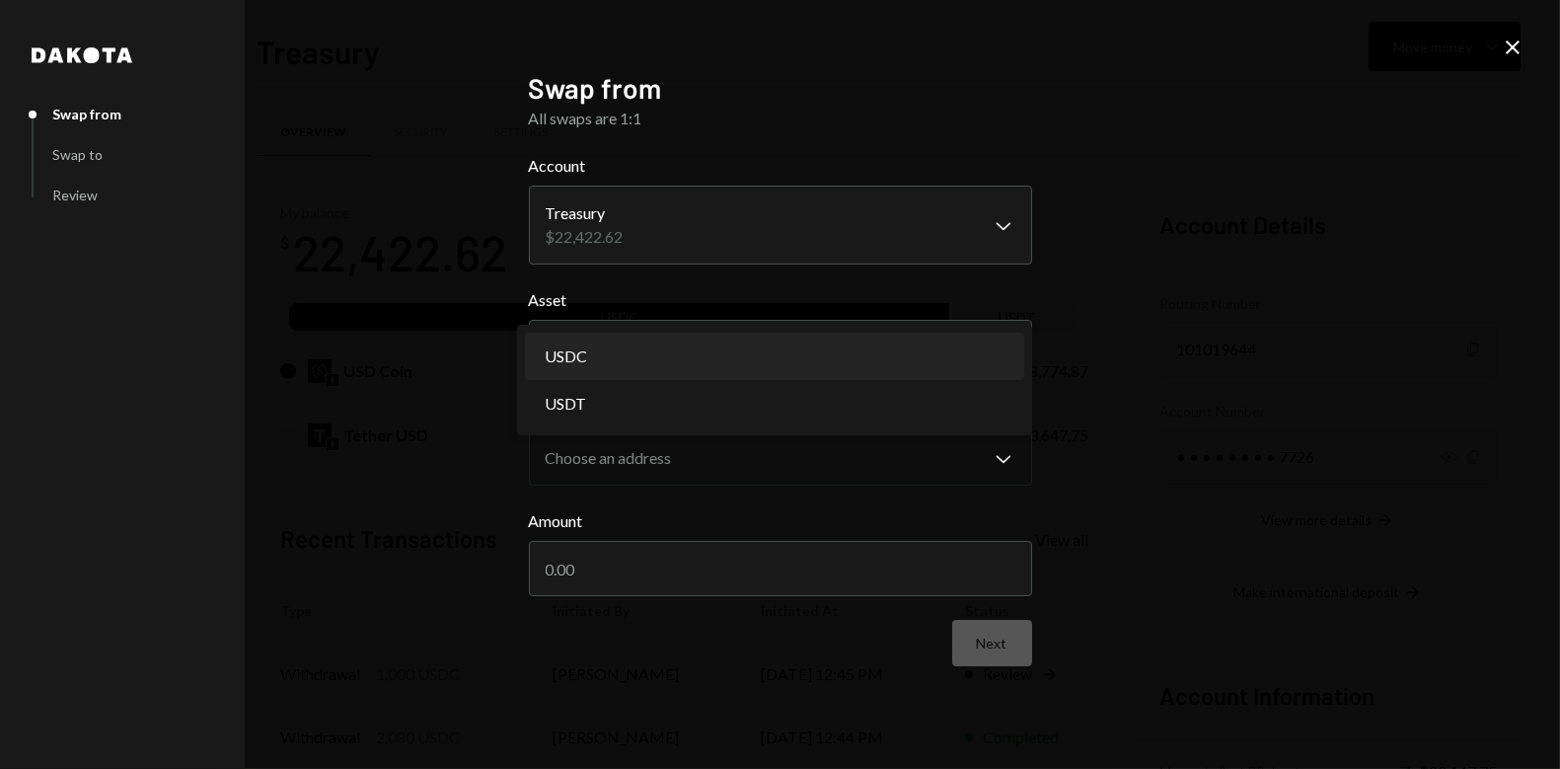
select select "****"
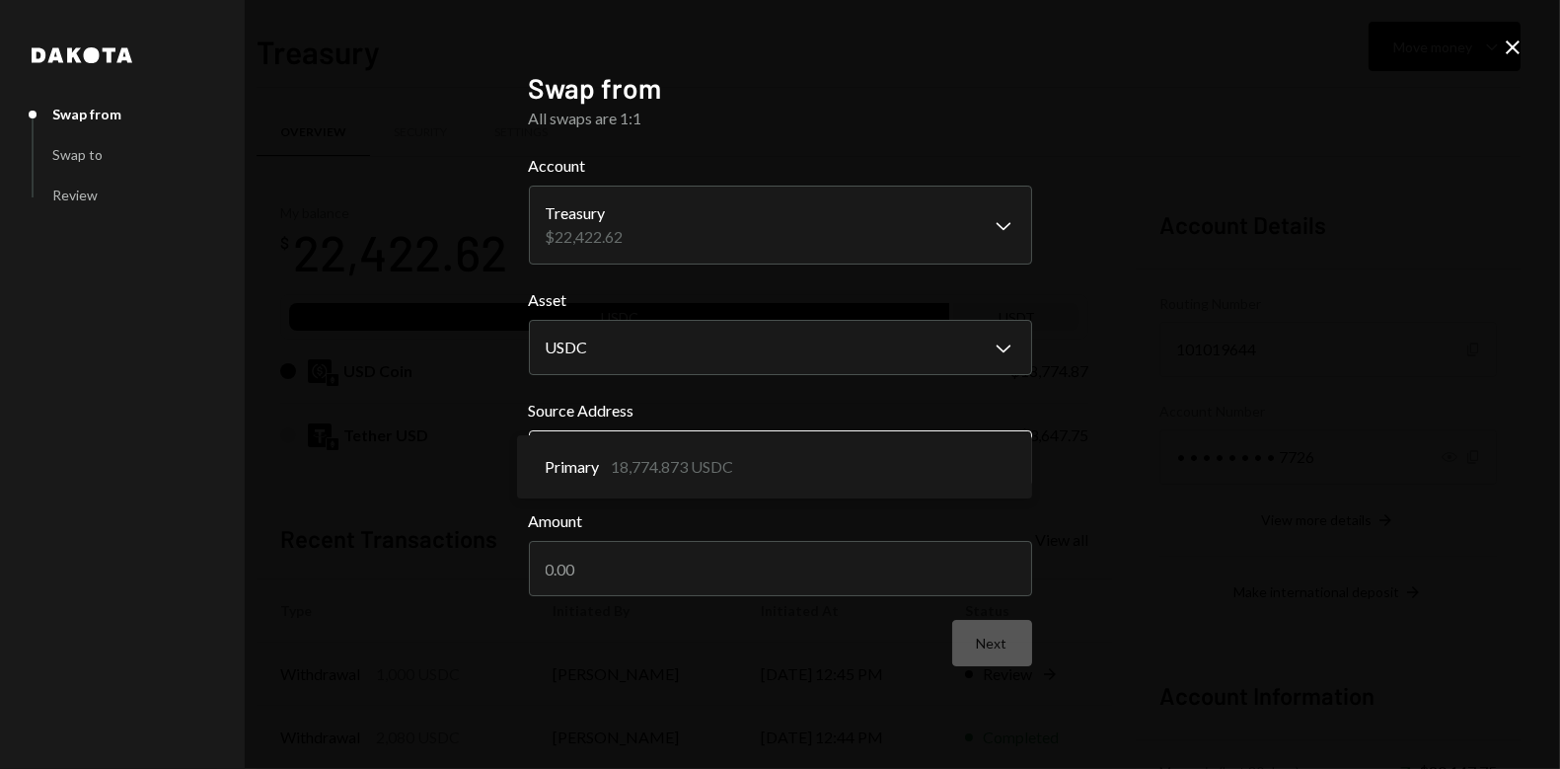
click at [672, 463] on body "G General TAO Vent... Caret Down Home Home Inbox Inbox Activities Transactions …" at bounding box center [780, 384] width 1560 height 769
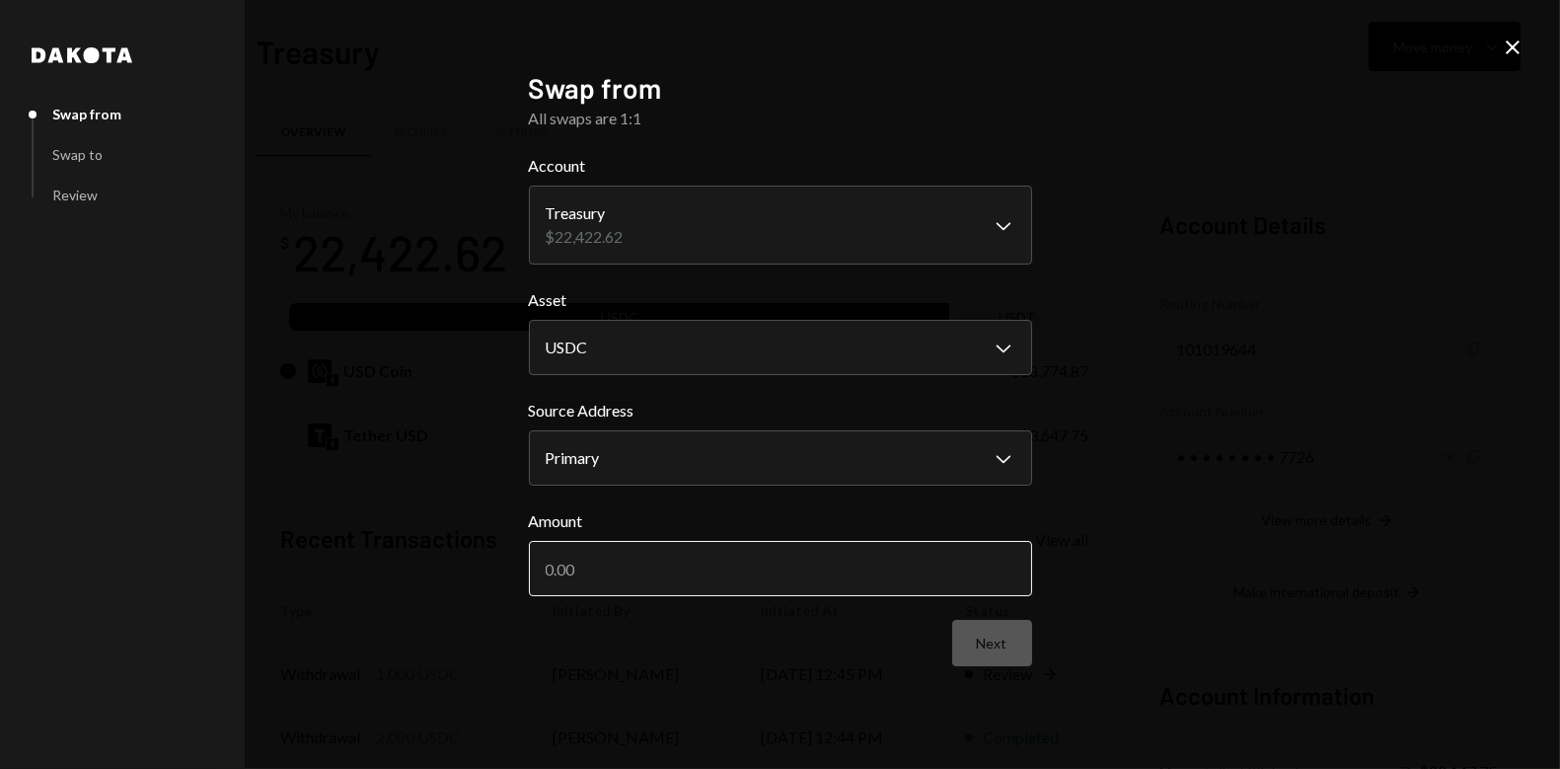
click at [660, 561] on input "Amount" at bounding box center [780, 568] width 503 height 55
click at [700, 582] on input "Amount" at bounding box center [780, 568] width 503 height 55
type input "5000"
click at [1013, 650] on button "Next" at bounding box center [992, 643] width 80 height 46
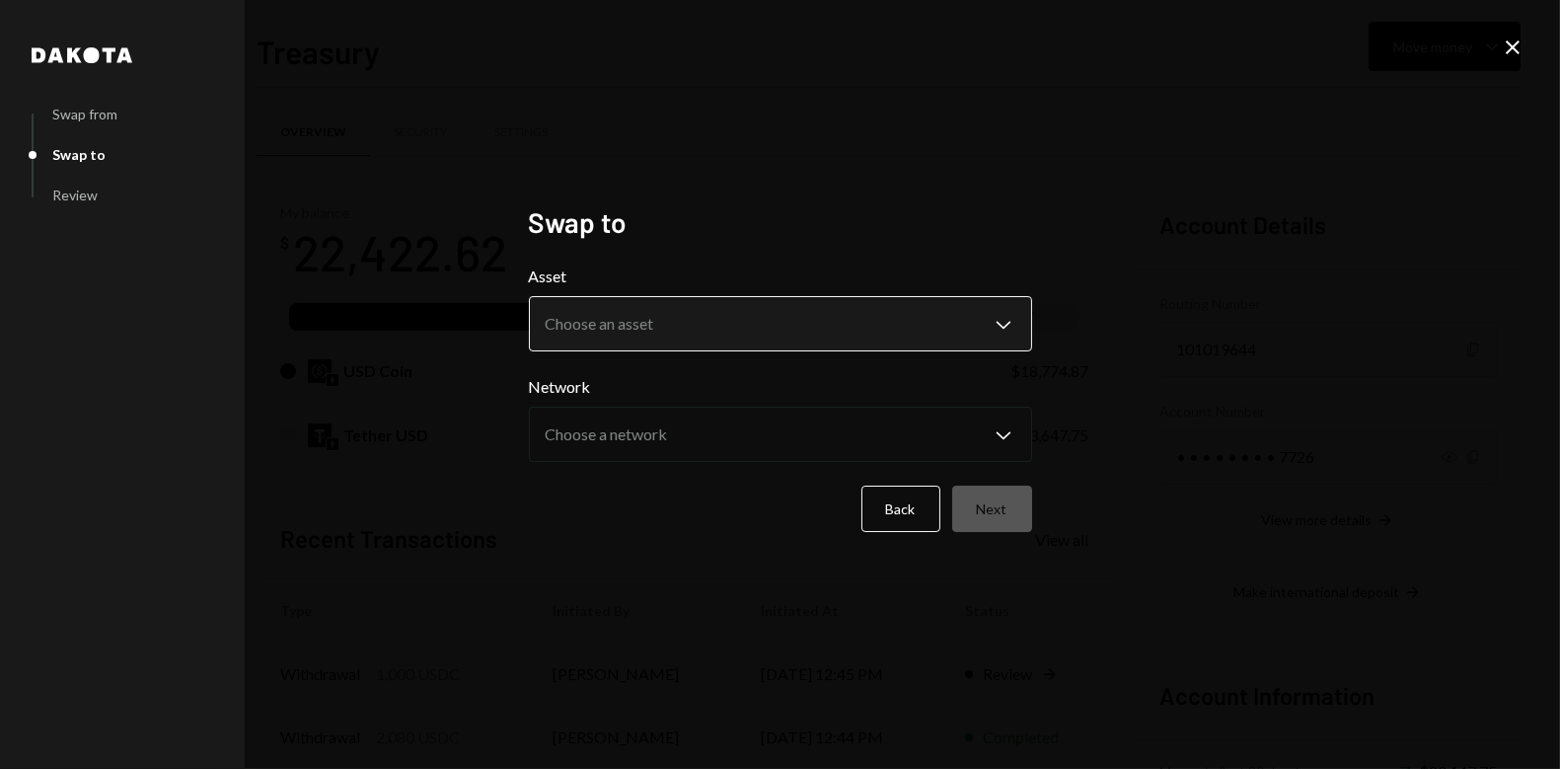
click at [834, 341] on body "G General TAO Vent... Caret Down Home Home Inbox Inbox Activities Transactions …" at bounding box center [780, 384] width 1560 height 769
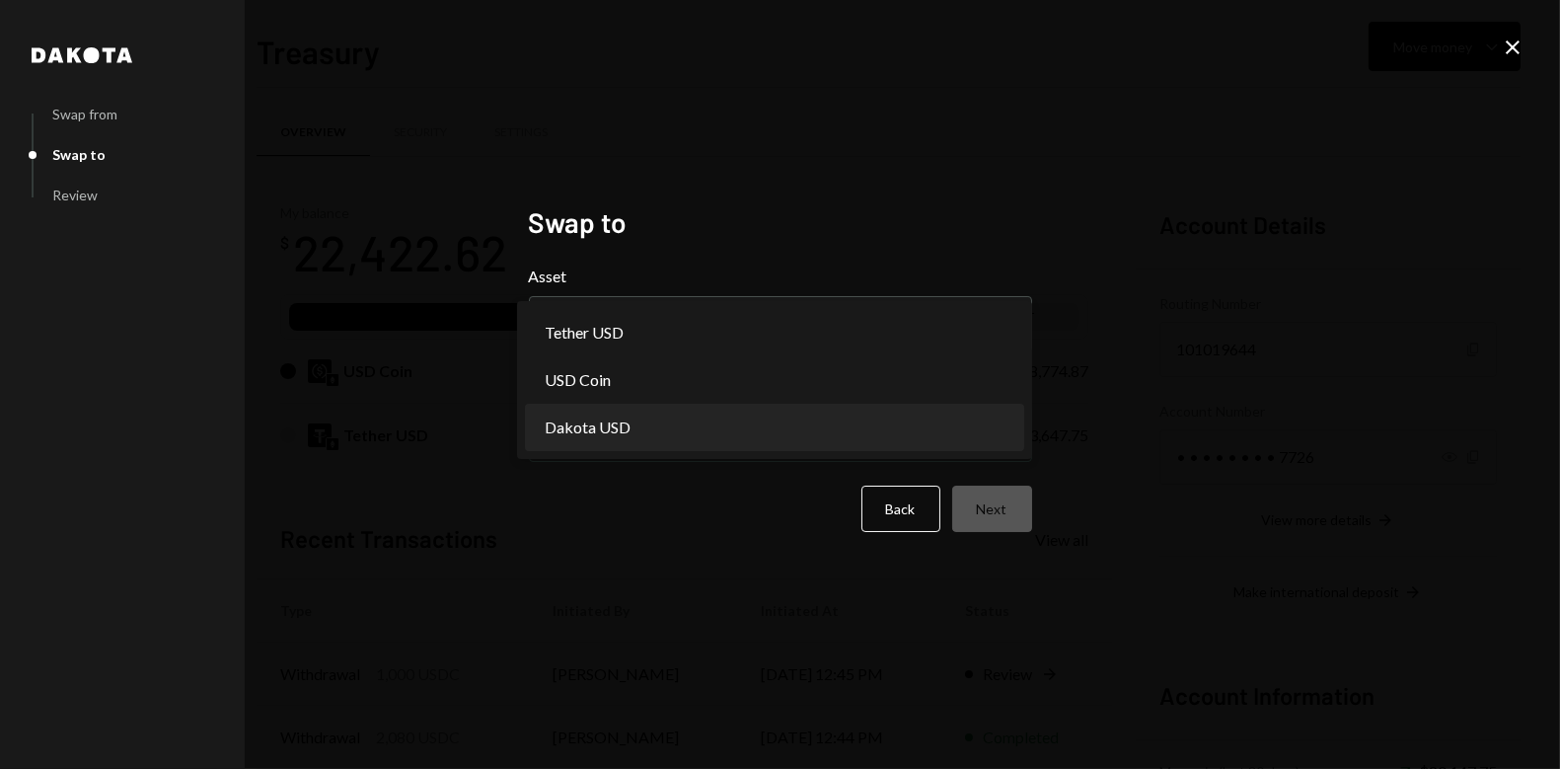
select select "*****"
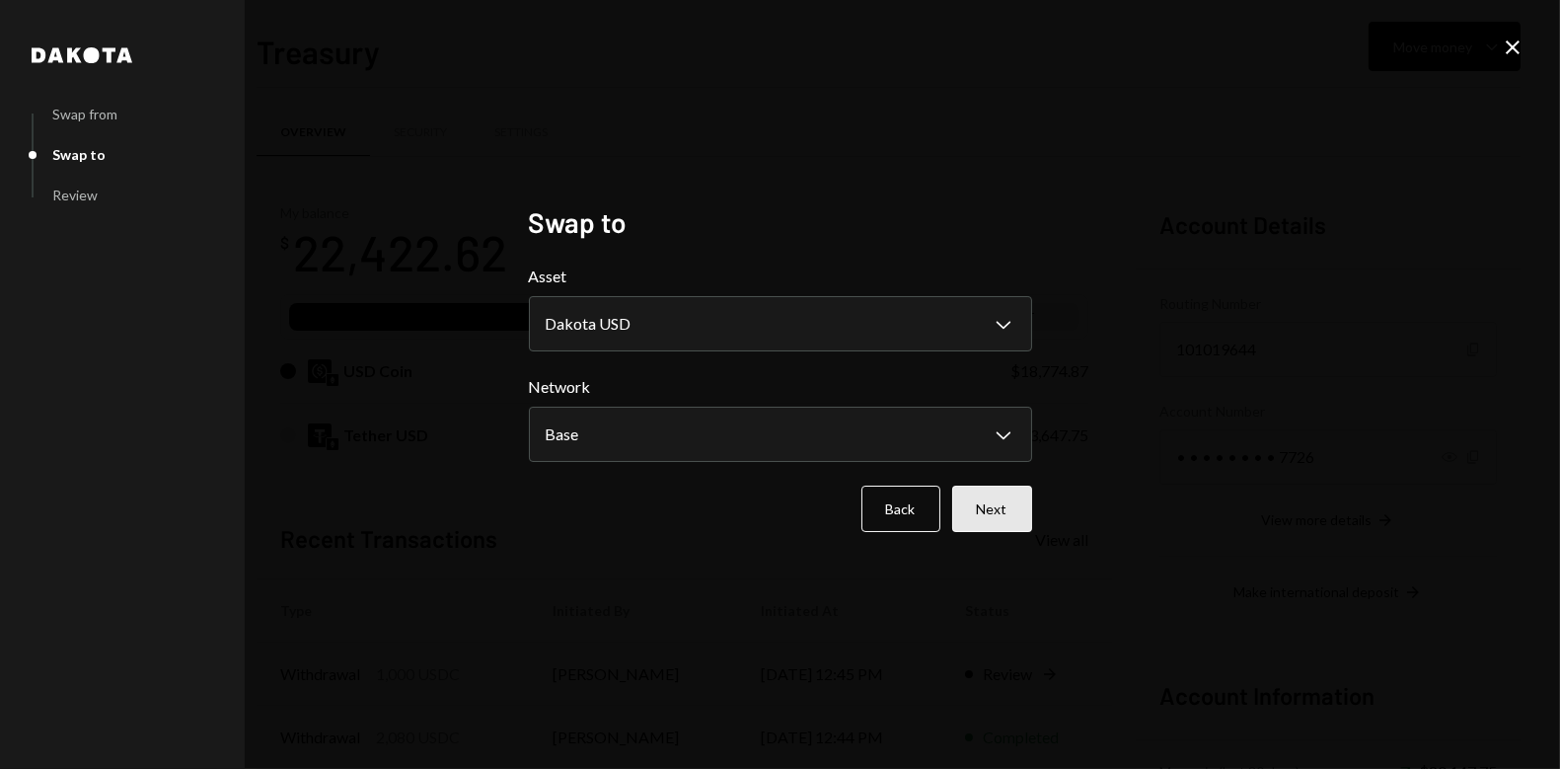
click at [974, 517] on button "Next" at bounding box center [992, 509] width 80 height 46
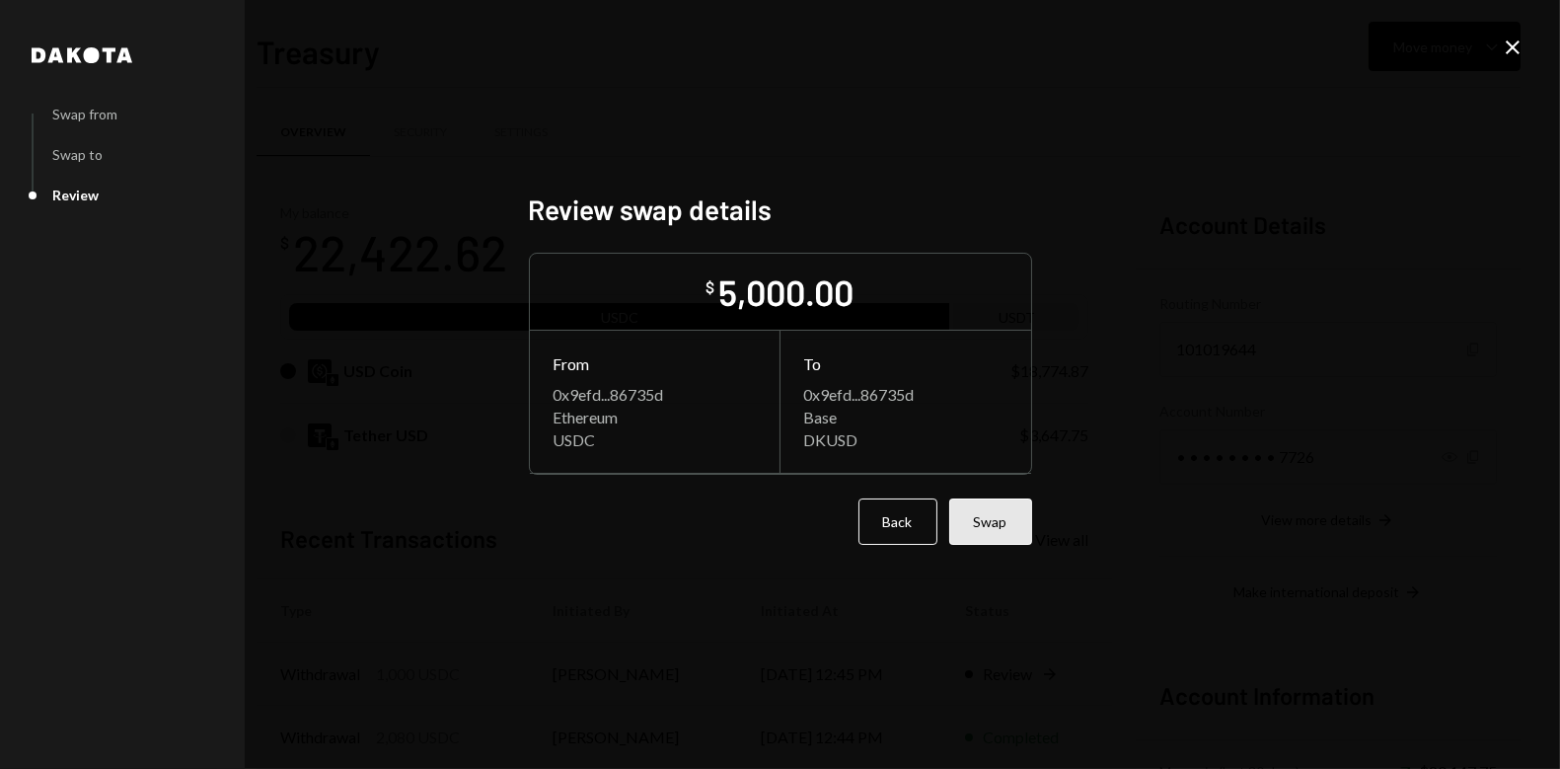
click at [979, 523] on button "Swap" at bounding box center [990, 521] width 83 height 46
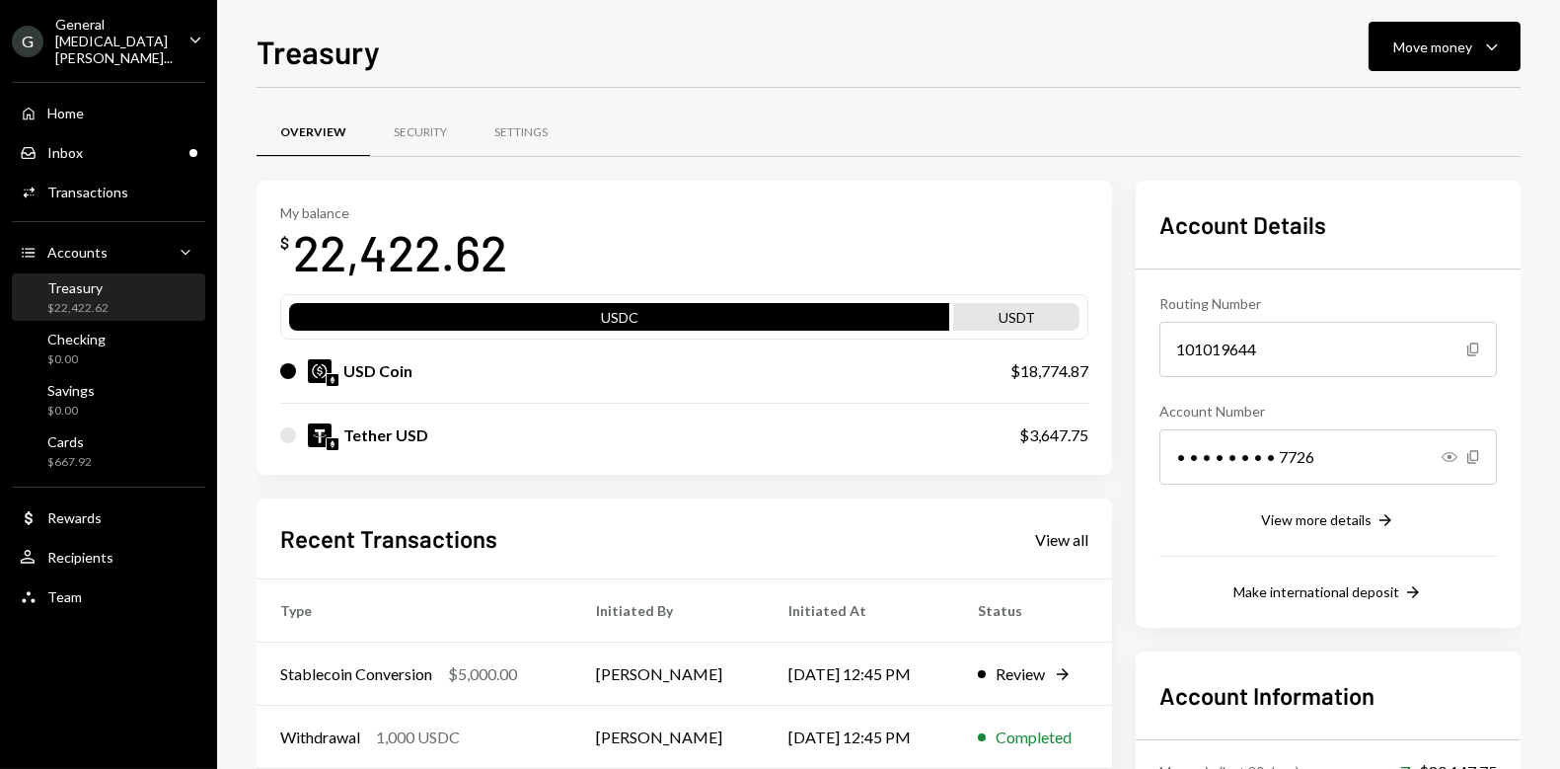
click at [1121, 486] on div "My balance $ 22,422.62 USDC USDT USD Coin $18,774.87 Tether USD $3,647.75 Recen…" at bounding box center [889, 570] width 1264 height 778
click at [243, 194] on div "Treasury Move money Caret Down Overview Security Settings My balance $ 20,342.6…" at bounding box center [888, 384] width 1343 height 769
click at [1115, 480] on div "My balance $ 20,342.62 USDC USDT USD Coin $16,694.87 Tether USD $3,647.75 Recen…" at bounding box center [889, 570] width 1264 height 778
click at [1117, 170] on div "Overview Security Settings" at bounding box center [889, 144] width 1264 height 73
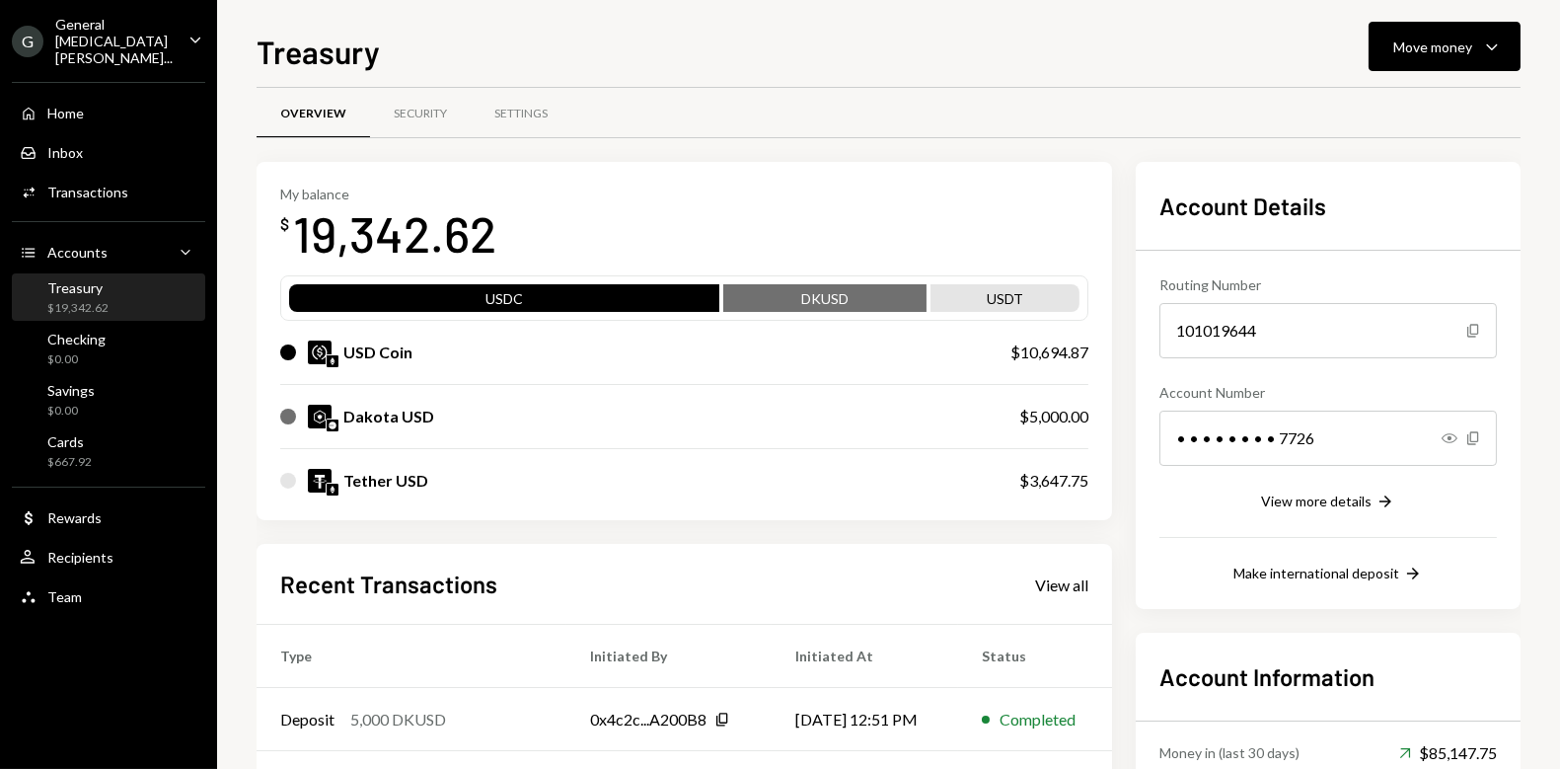
scroll to position [44, 0]
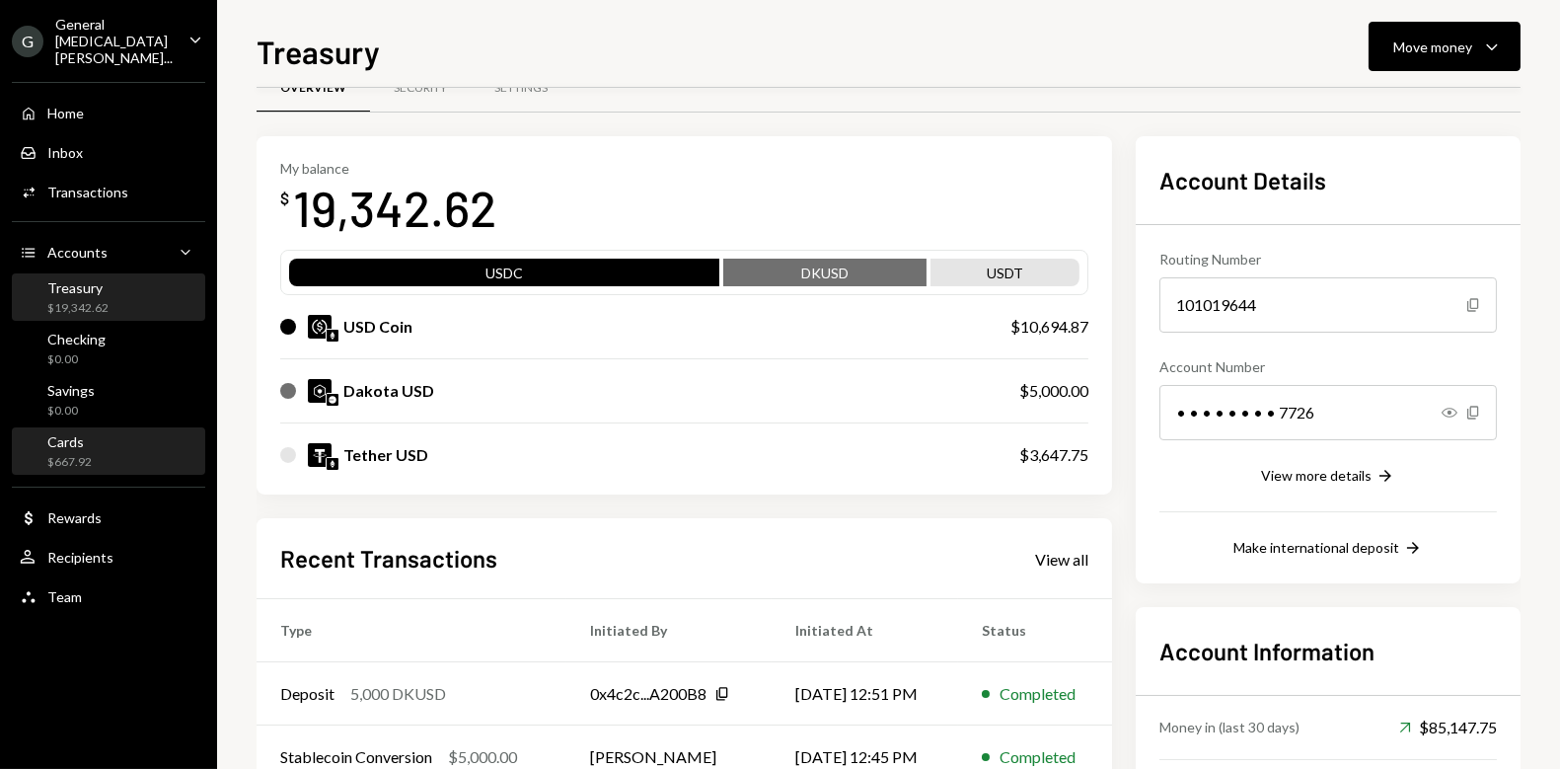
click at [96, 440] on div "Cards $667.92" at bounding box center [109, 452] width 178 height 38
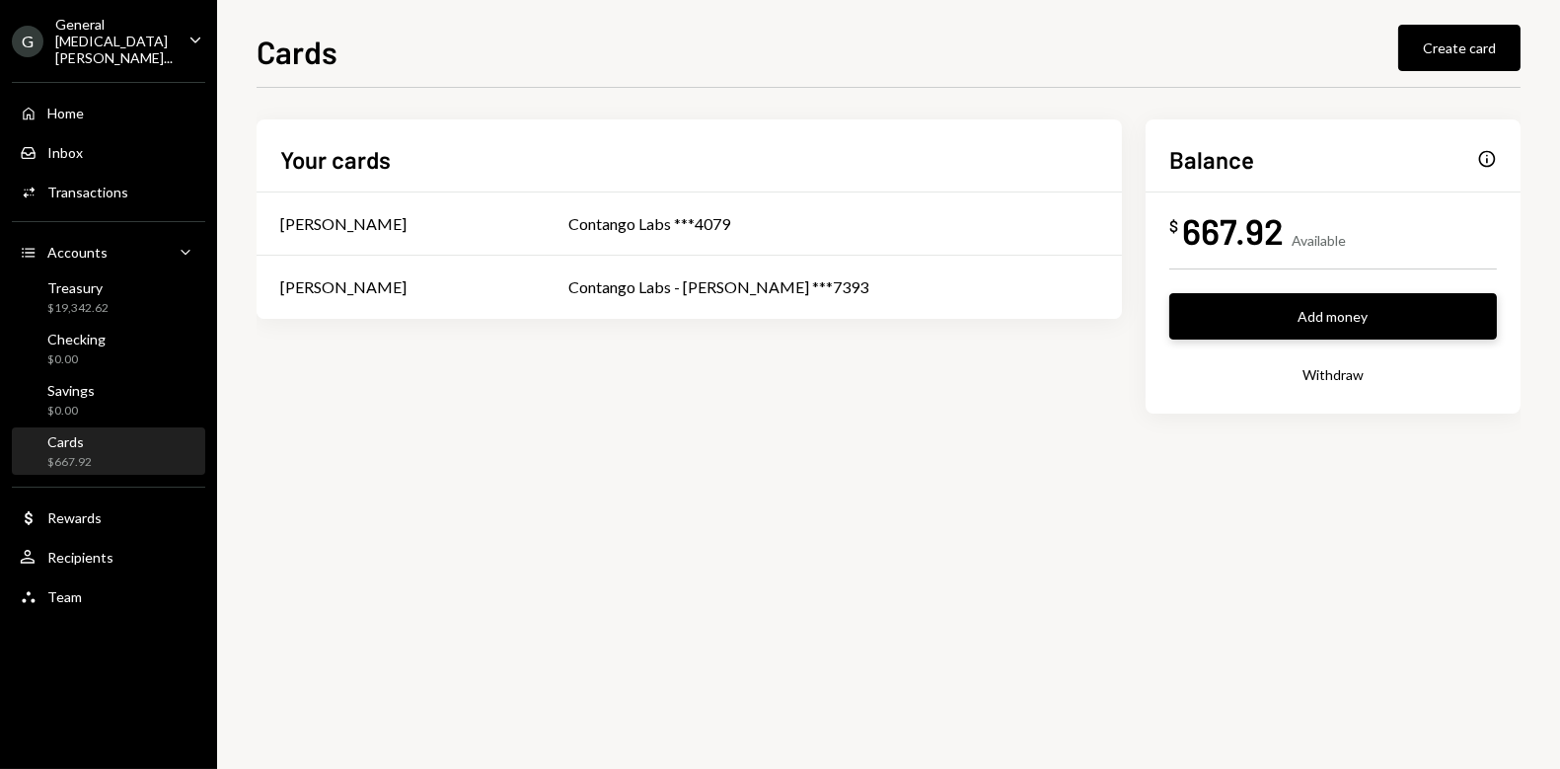
click at [1321, 320] on button "Add money" at bounding box center [1334, 316] width 328 height 46
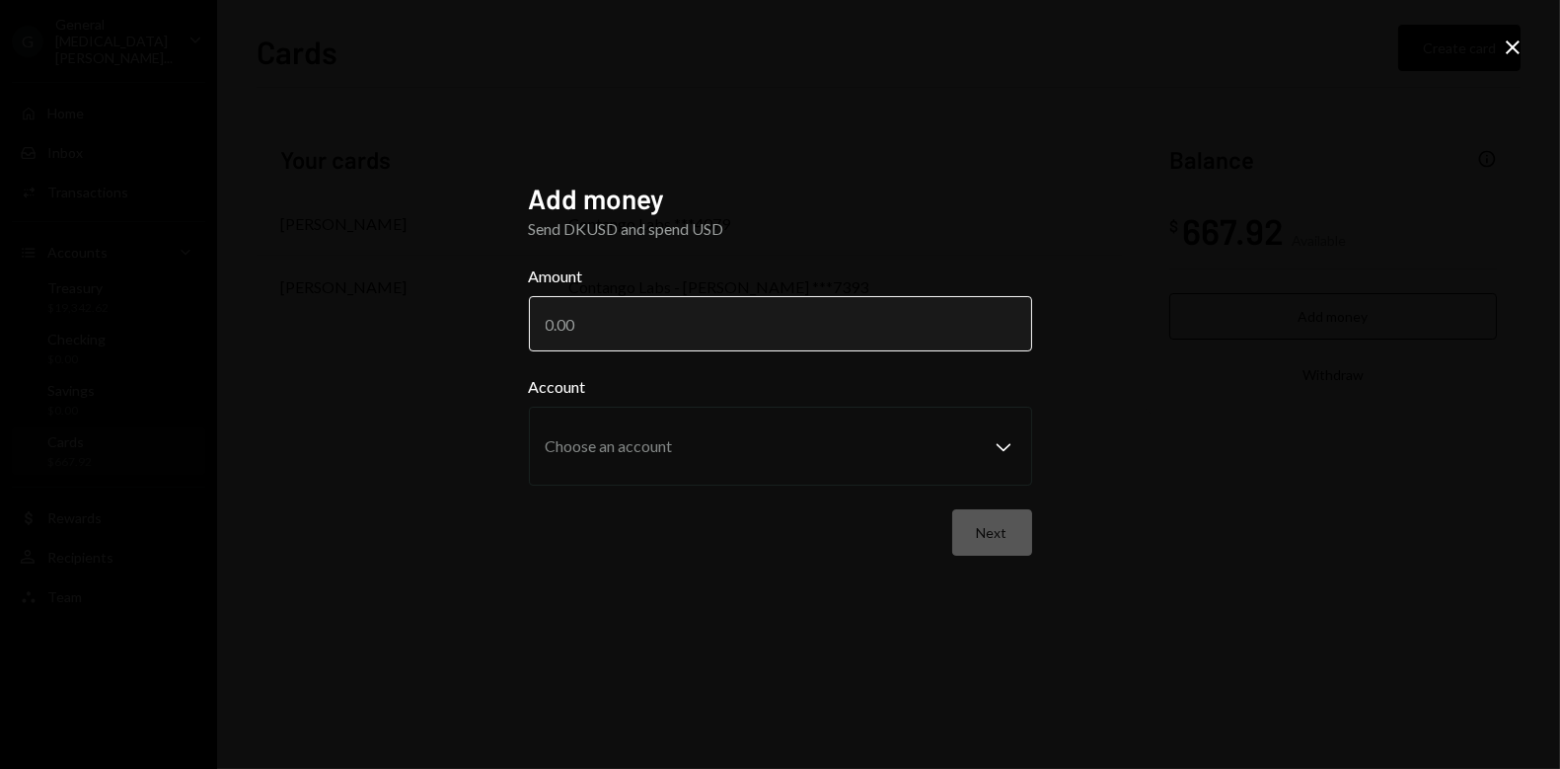
click at [803, 334] on input "Amount" at bounding box center [780, 323] width 503 height 55
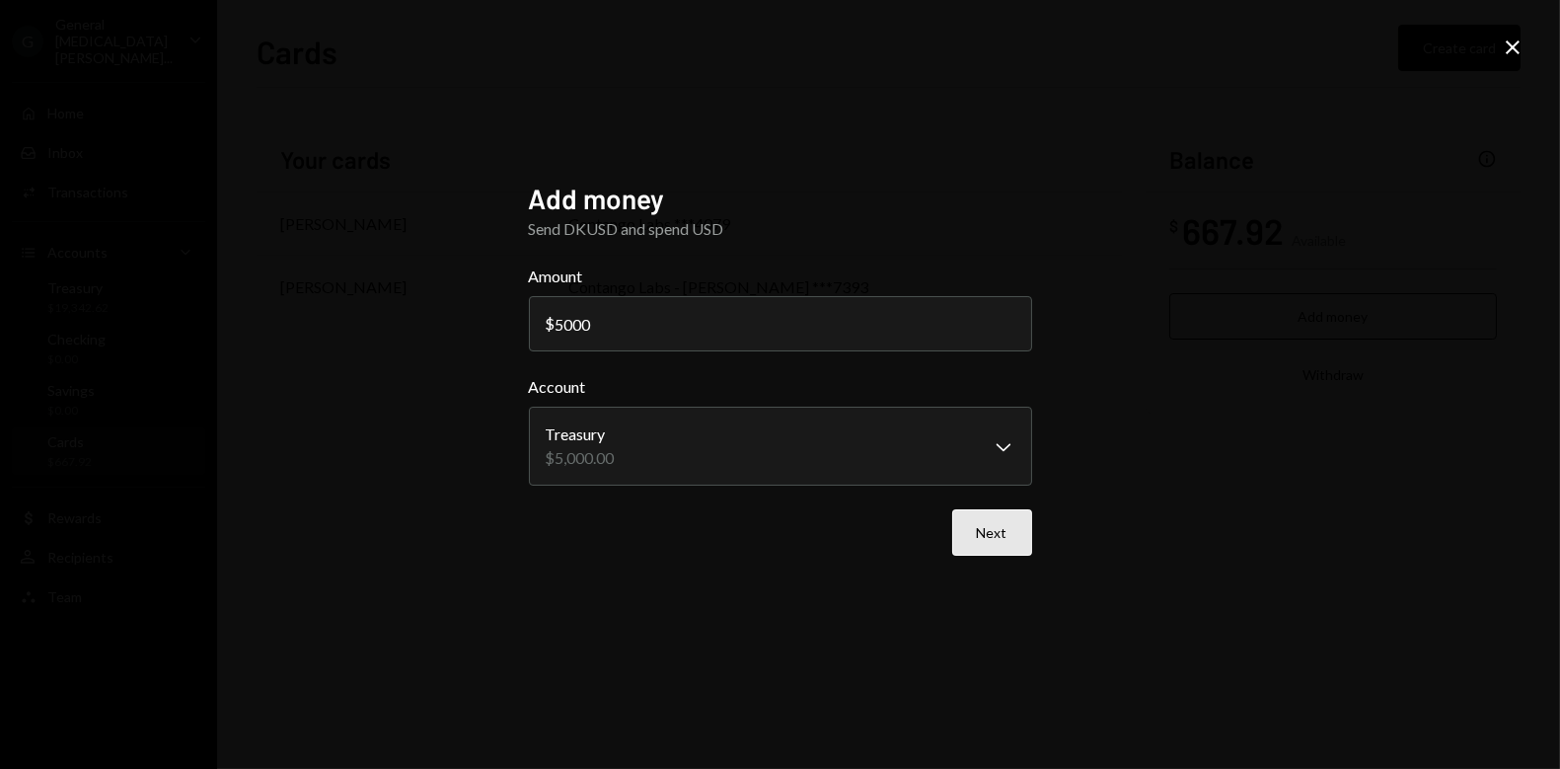
type input "5000"
click at [1001, 538] on button "Next" at bounding box center [992, 532] width 80 height 46
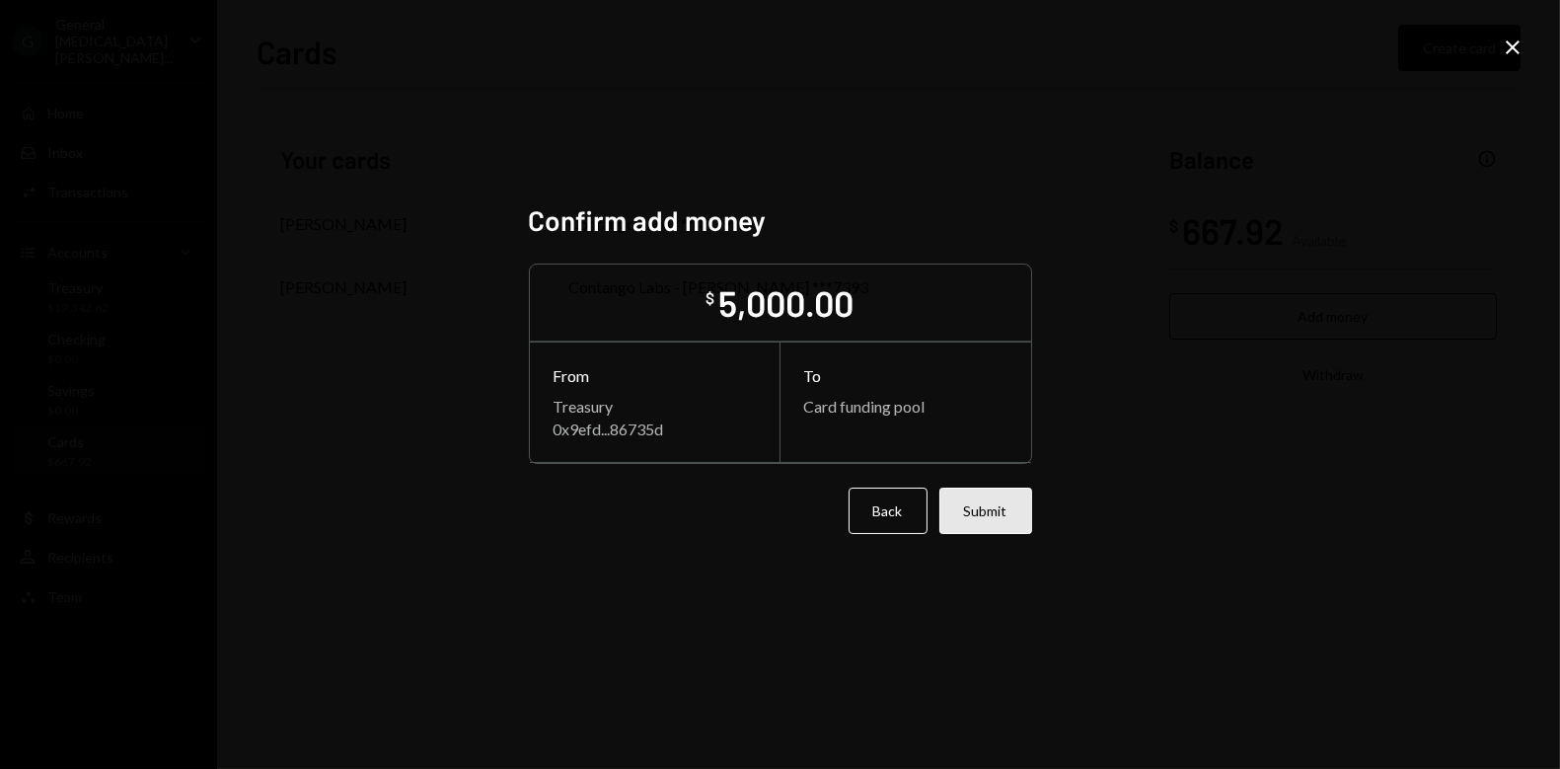
click at [980, 491] on button "Submit" at bounding box center [986, 511] width 93 height 46
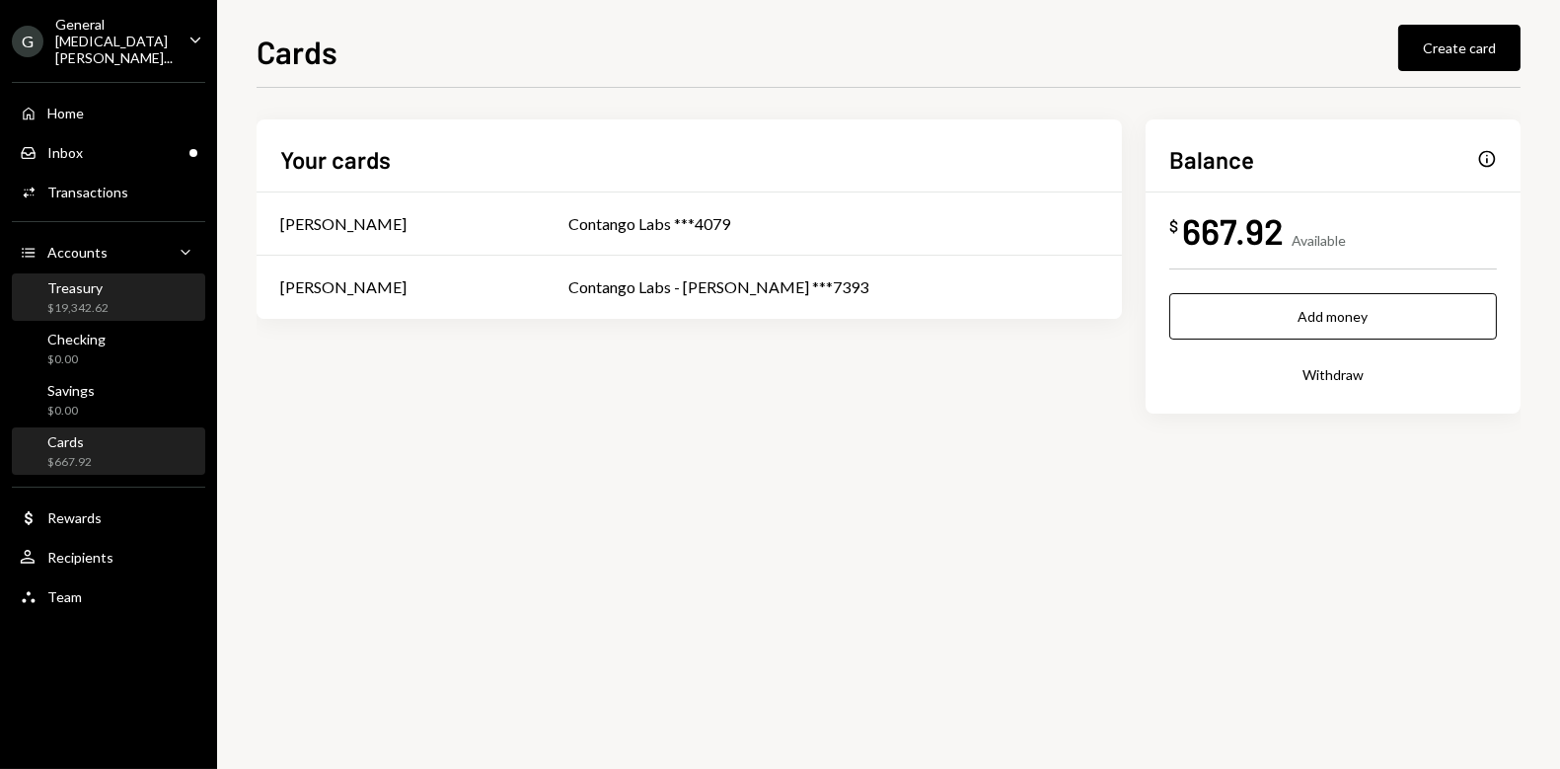
click at [79, 300] on div "$19,342.62" at bounding box center [77, 308] width 61 height 17
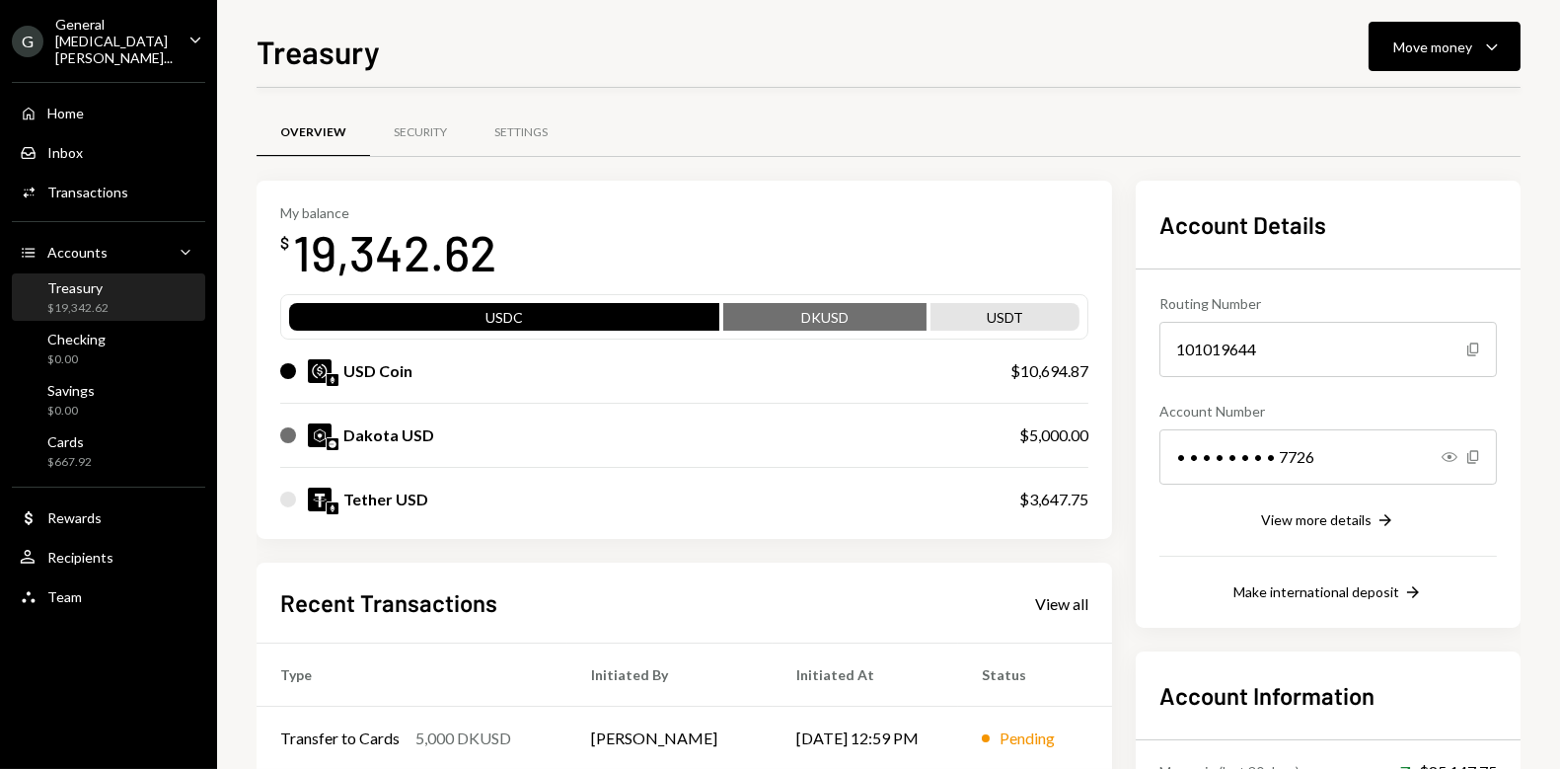
scroll to position [4, 0]
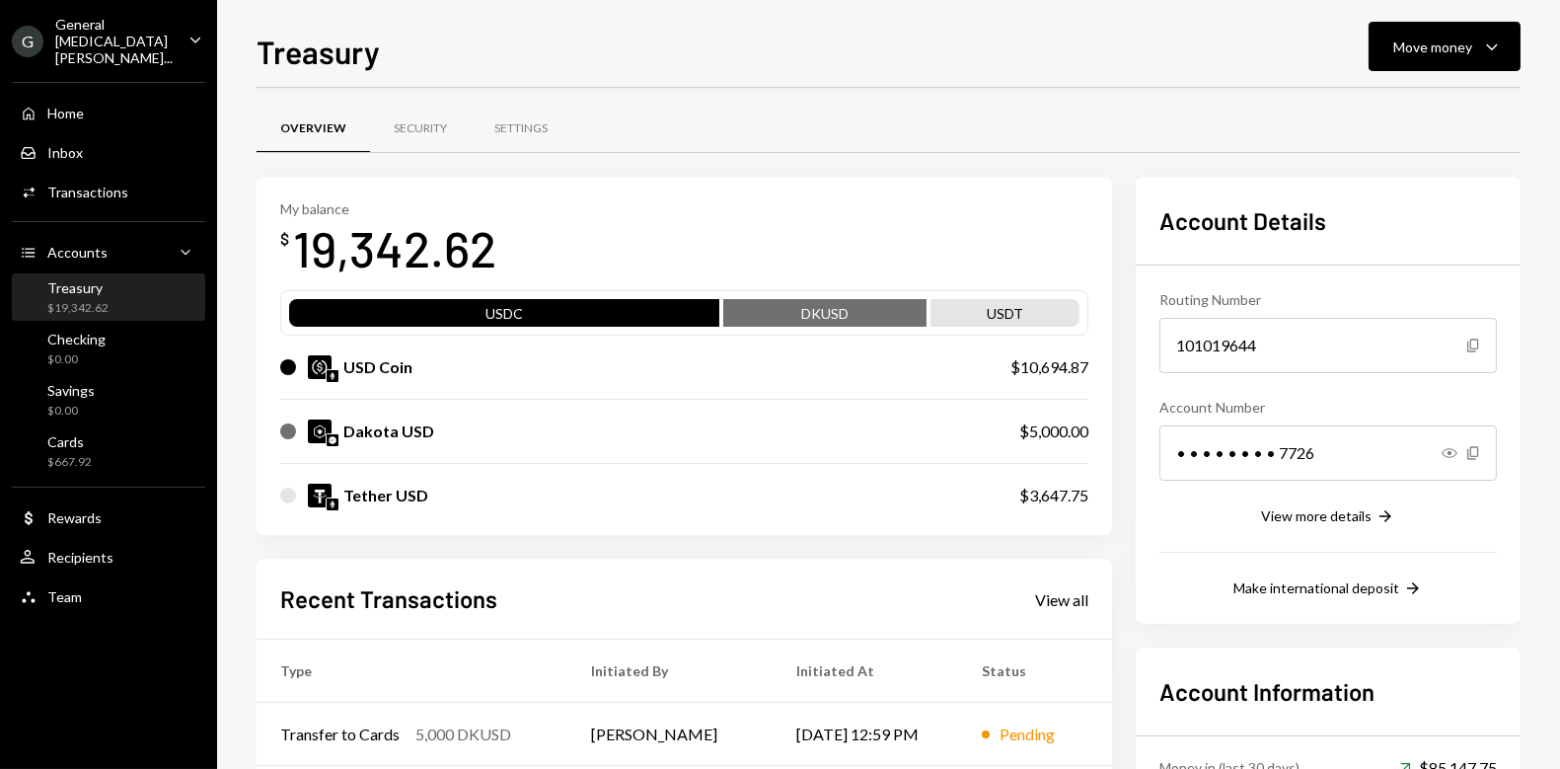
click at [692, 543] on div "My balance $ 19,342.62 USDC DKUSD USDT USD Coin $10,694.87 Dakota USD $5,000.00…" at bounding box center [685, 598] width 856 height 842
click at [701, 552] on div "My balance $ 19,342.62 USDC DKUSD USDT USD Coin $10,694.87 Dakota USD $5,000.00…" at bounding box center [685, 598] width 856 height 842
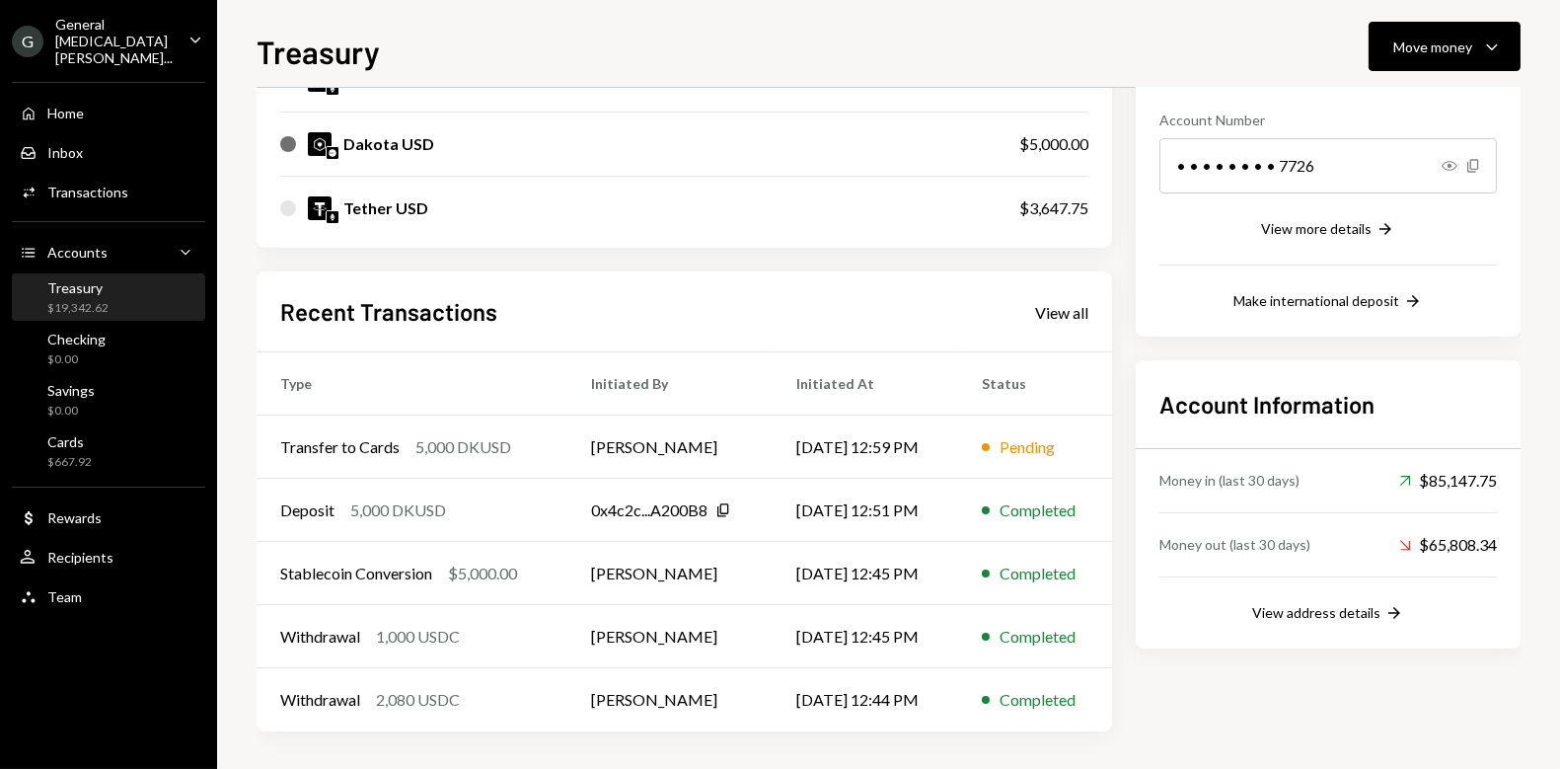
scroll to position [0, 0]
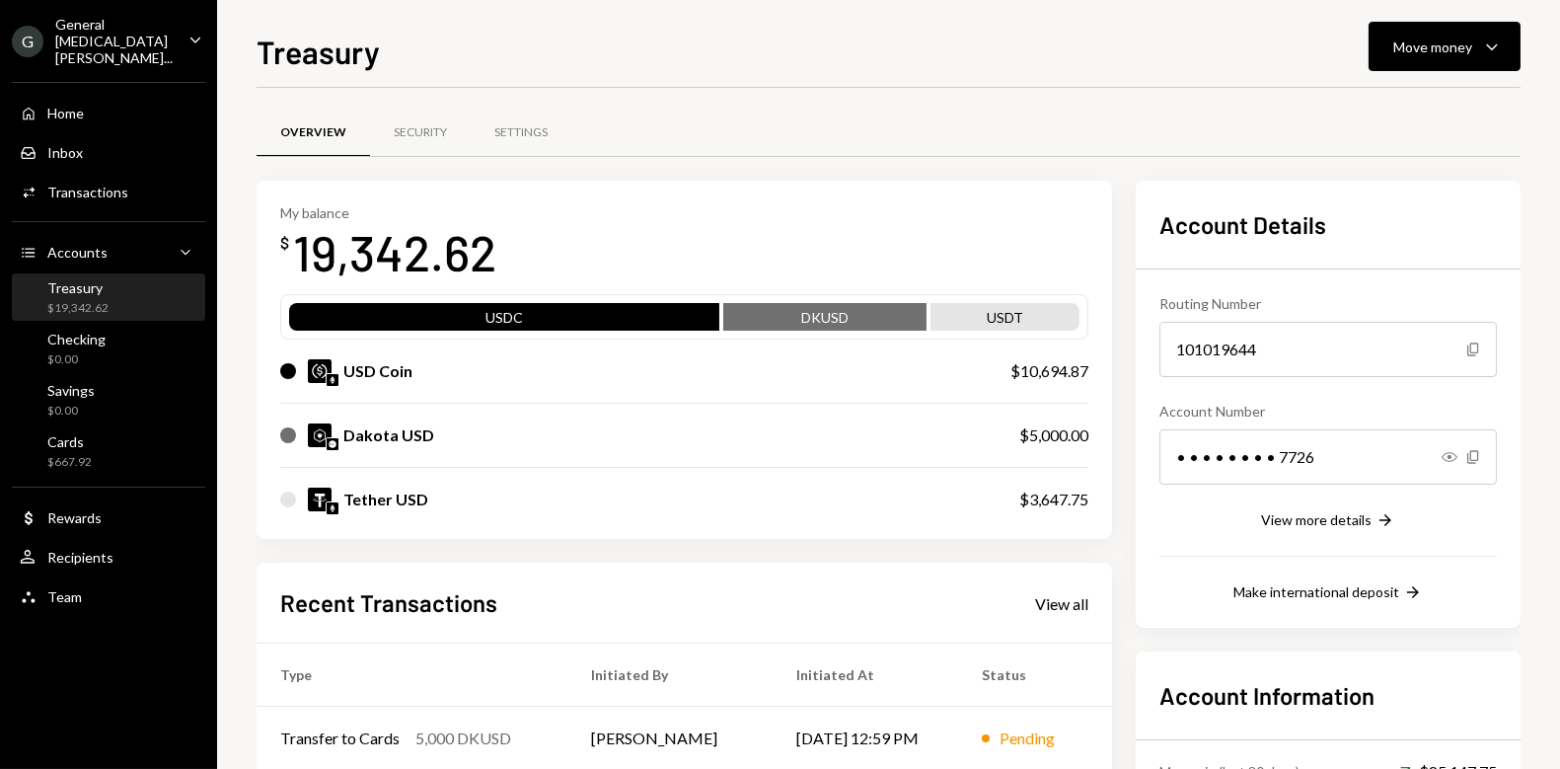
click at [1122, 169] on div "Overview Security Settings" at bounding box center [889, 144] width 1264 height 73
click at [531, 166] on div "Overview Security Settings" at bounding box center [889, 144] width 1264 height 73
click at [114, 184] on div "Transactions" at bounding box center [87, 192] width 81 height 17
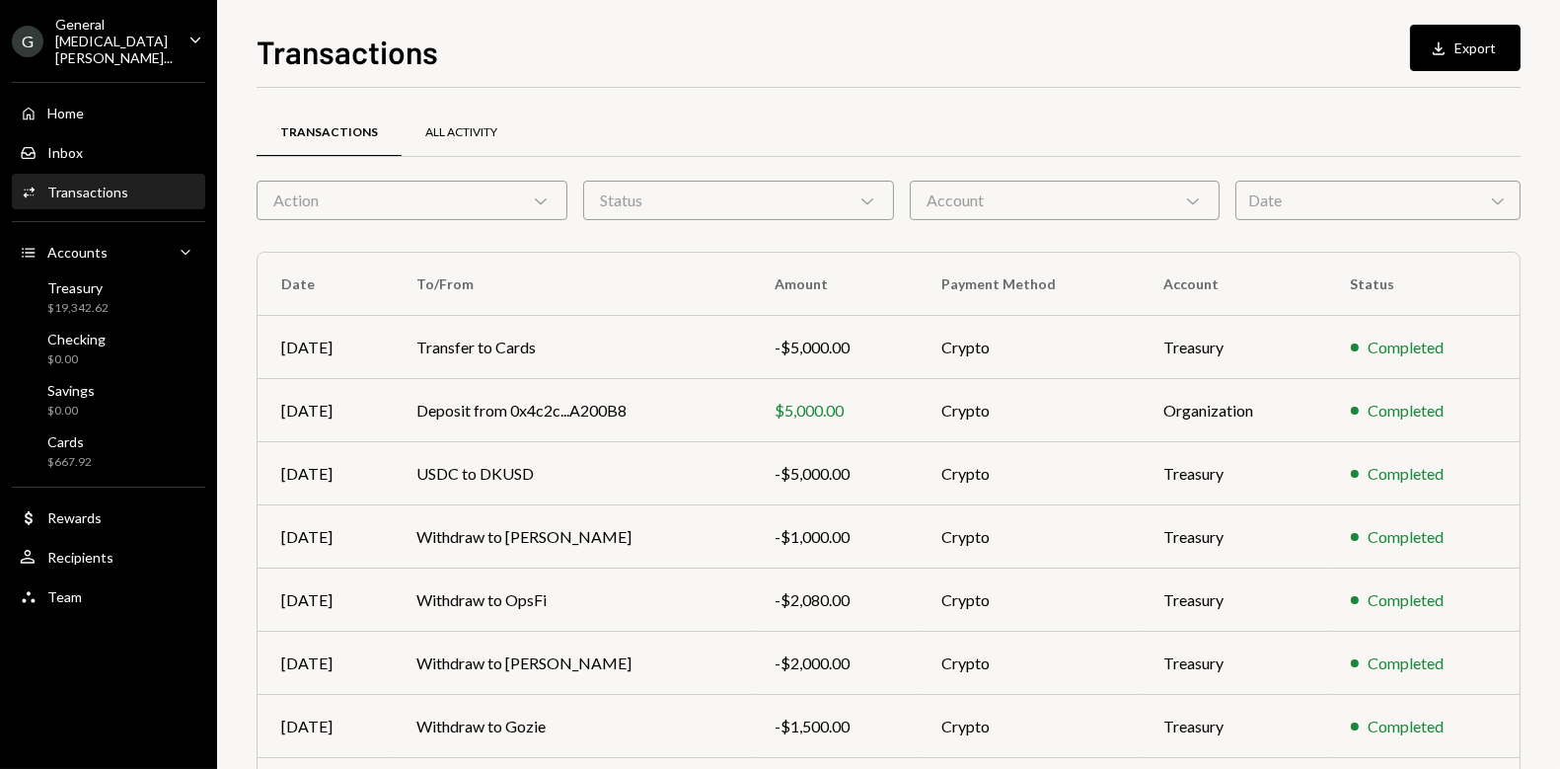
click at [452, 122] on div "All Activity" at bounding box center [461, 133] width 119 height 47
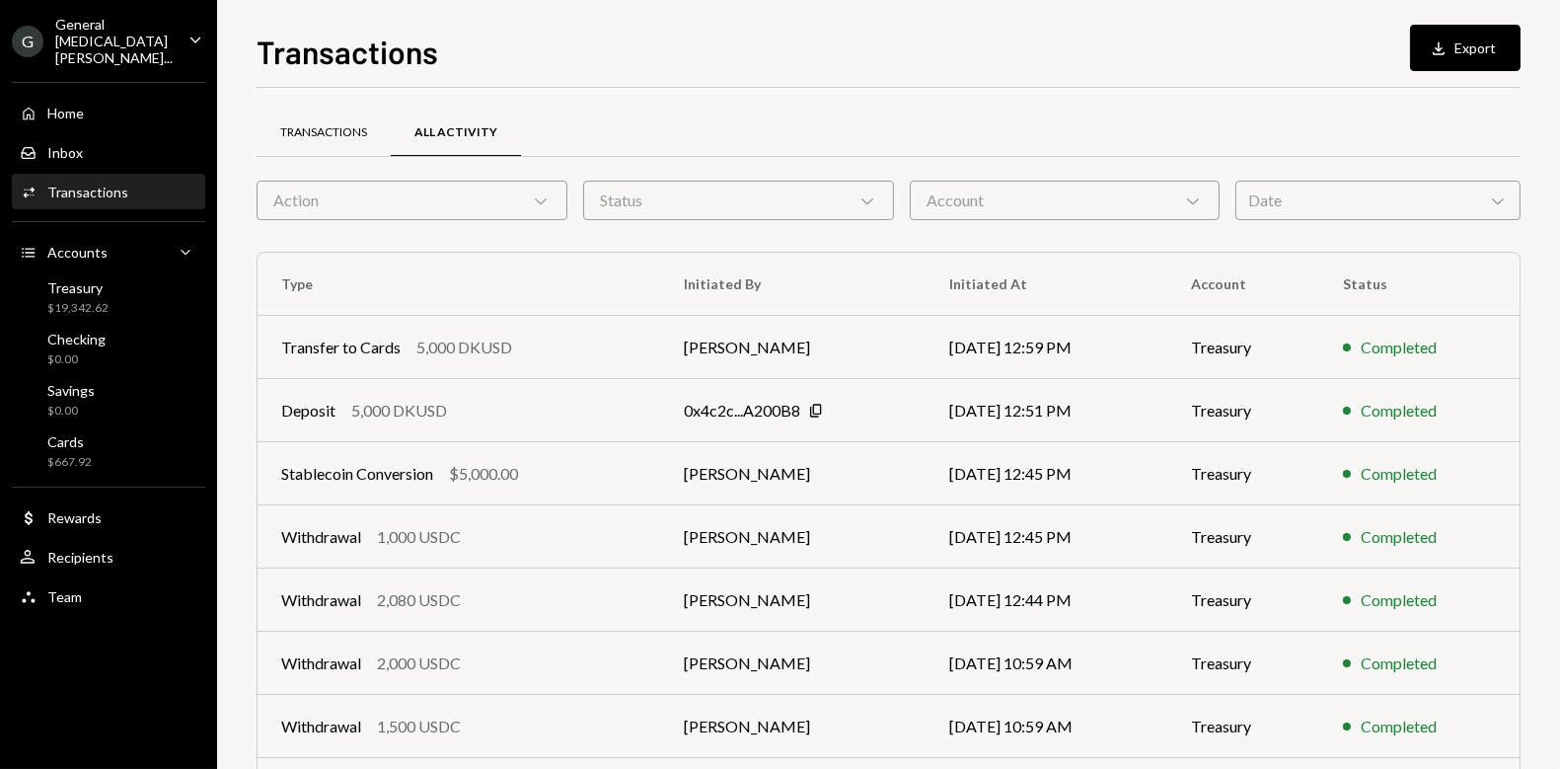
click at [338, 135] on div "Transactions" at bounding box center [323, 132] width 87 height 17
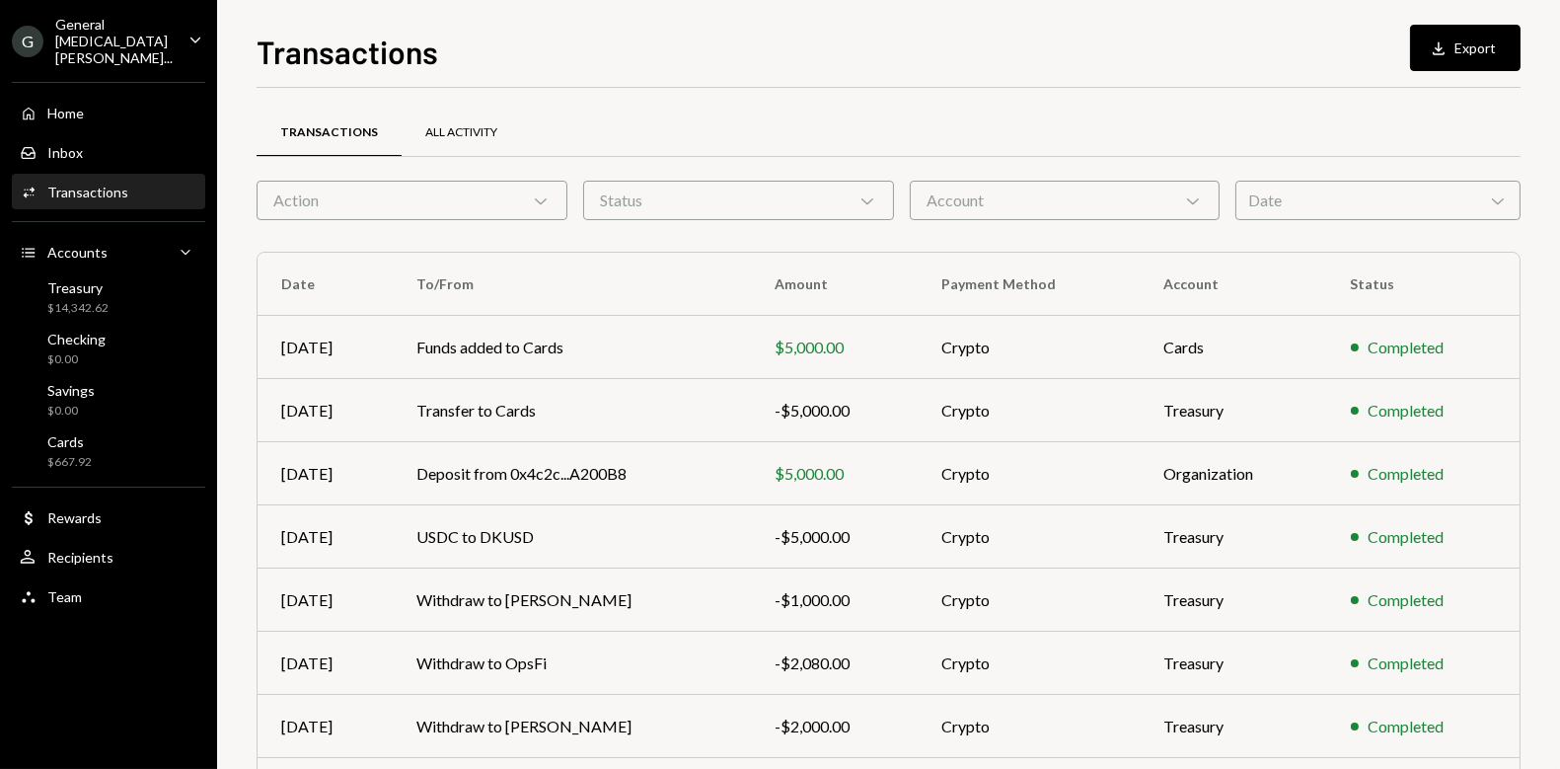
click at [456, 136] on div "All Activity" at bounding box center [461, 132] width 72 height 17
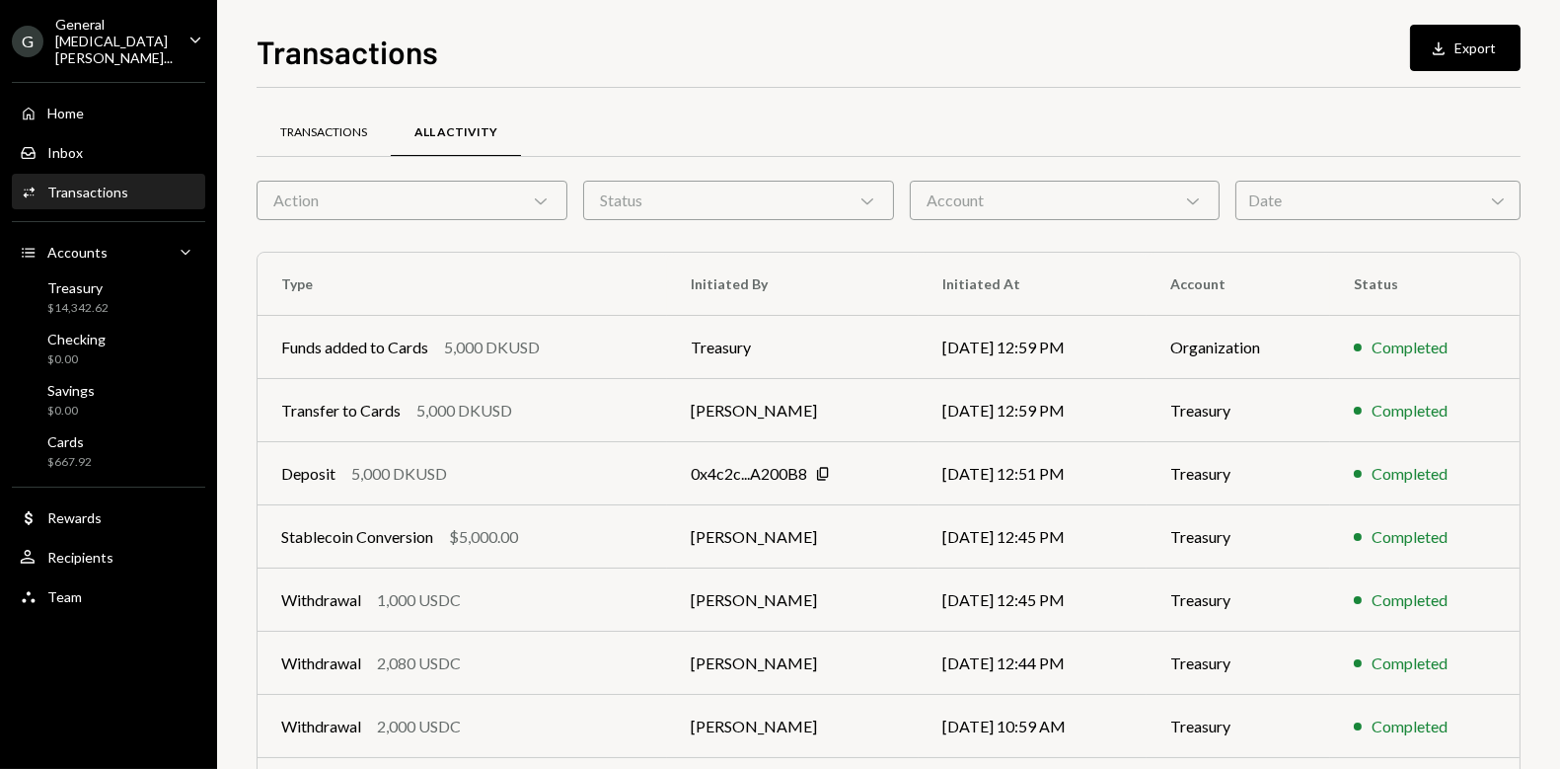
click at [296, 117] on div "Transactions" at bounding box center [324, 133] width 134 height 47
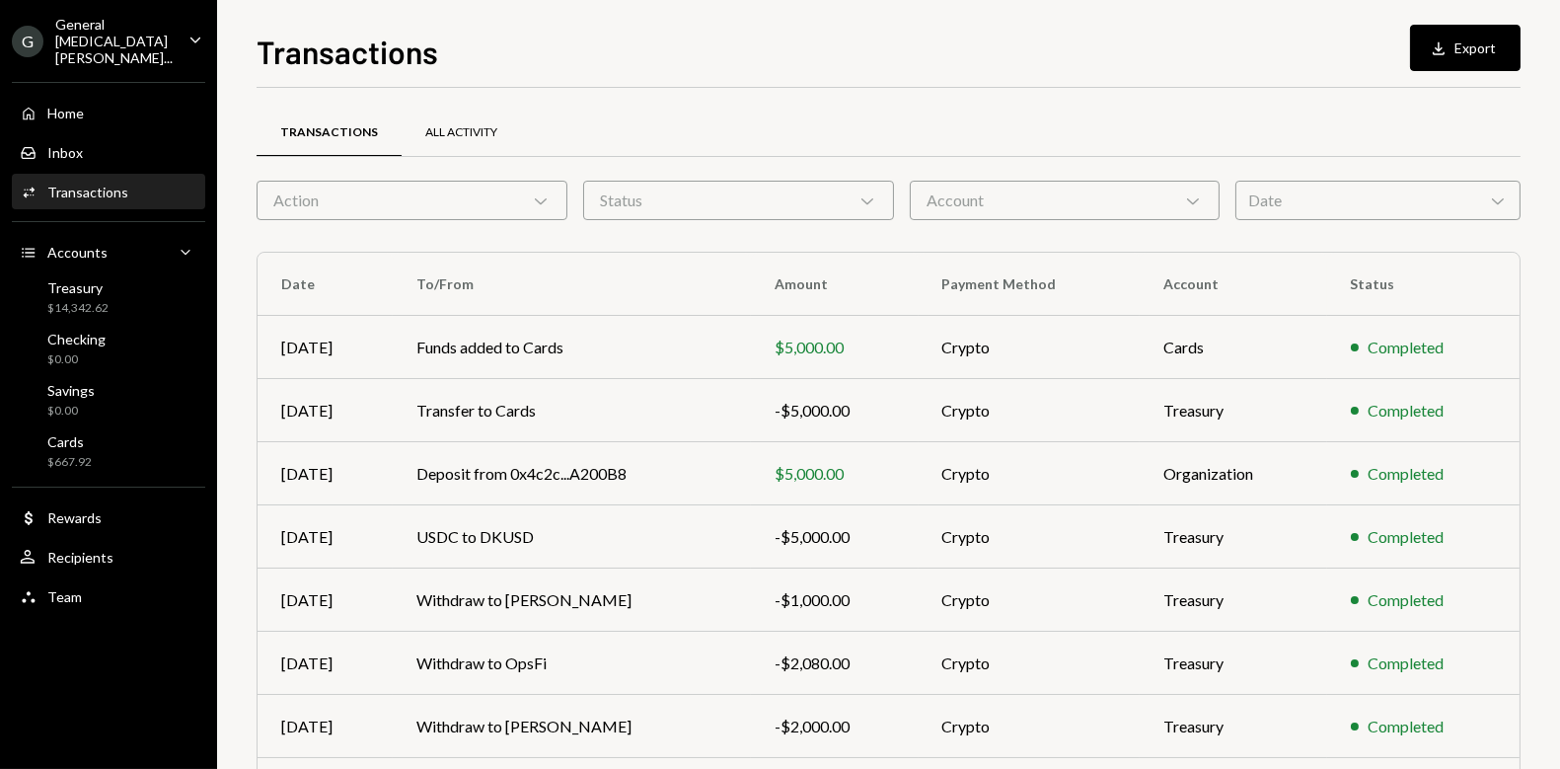
click at [453, 125] on div "All Activity" at bounding box center [461, 132] width 72 height 17
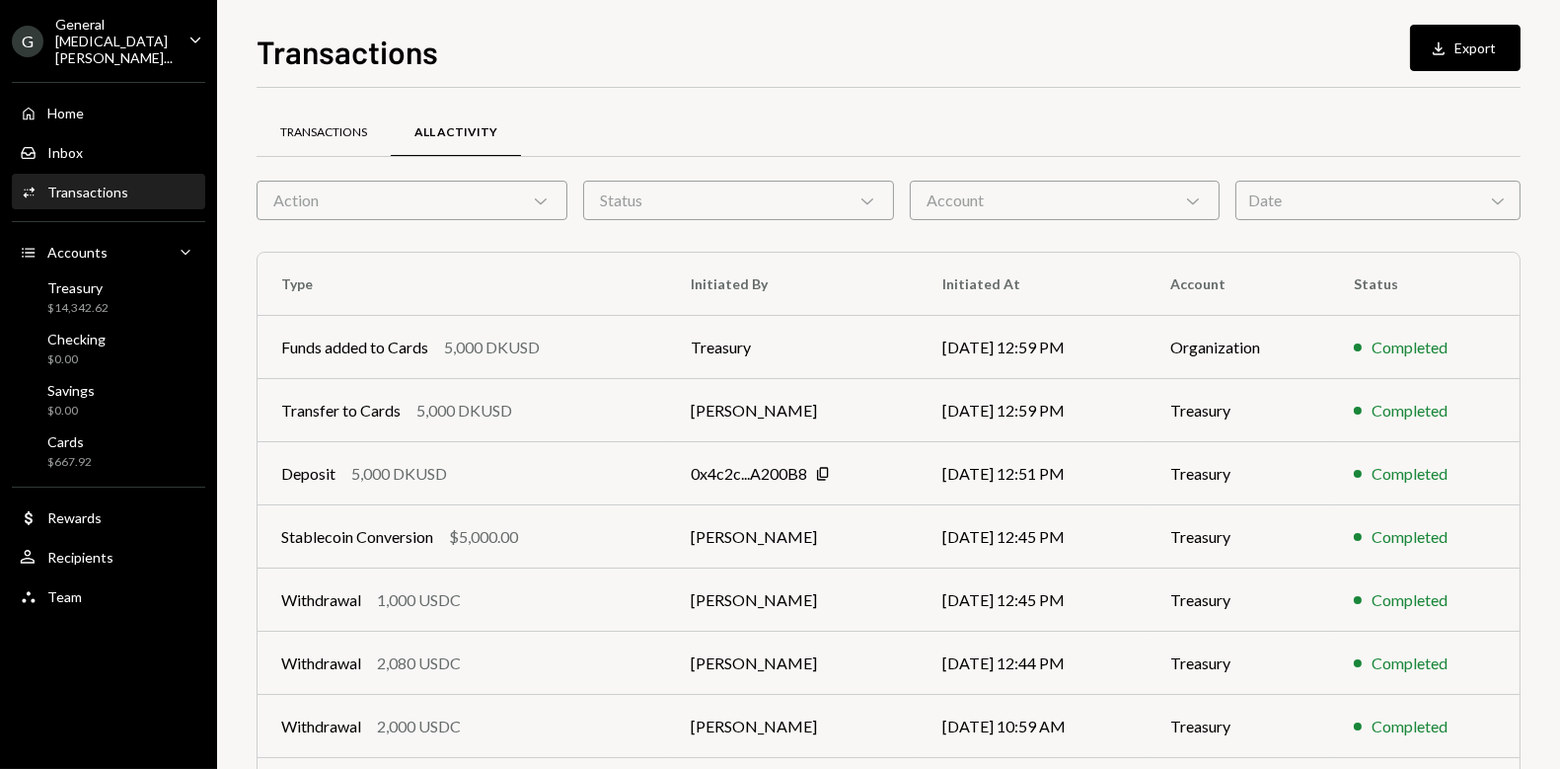
click at [348, 124] on div "Transactions" at bounding box center [323, 132] width 87 height 17
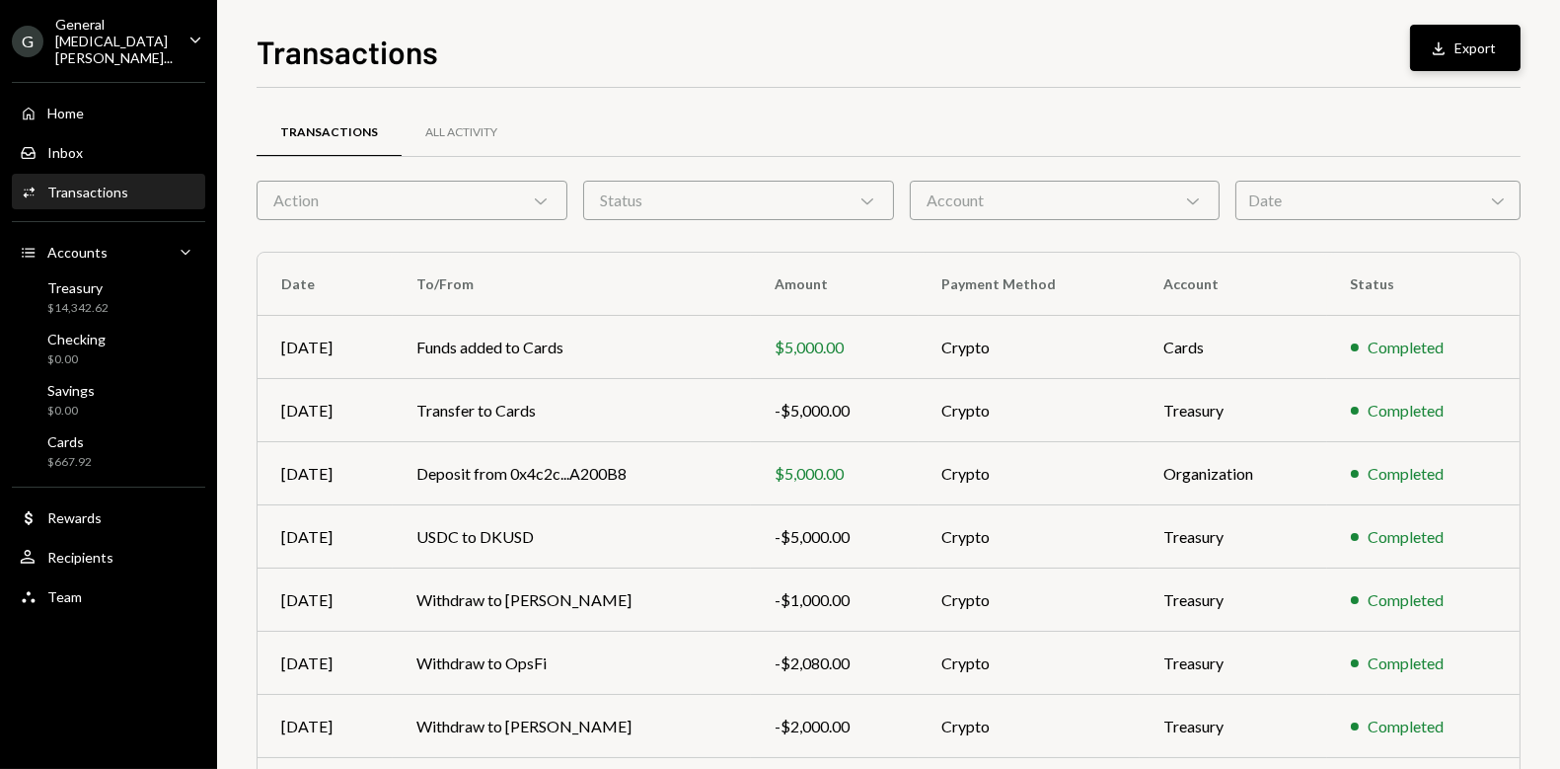
click at [1469, 52] on button "Download Export" at bounding box center [1465, 48] width 111 height 46
